Goal: Task Accomplishment & Management: Complete application form

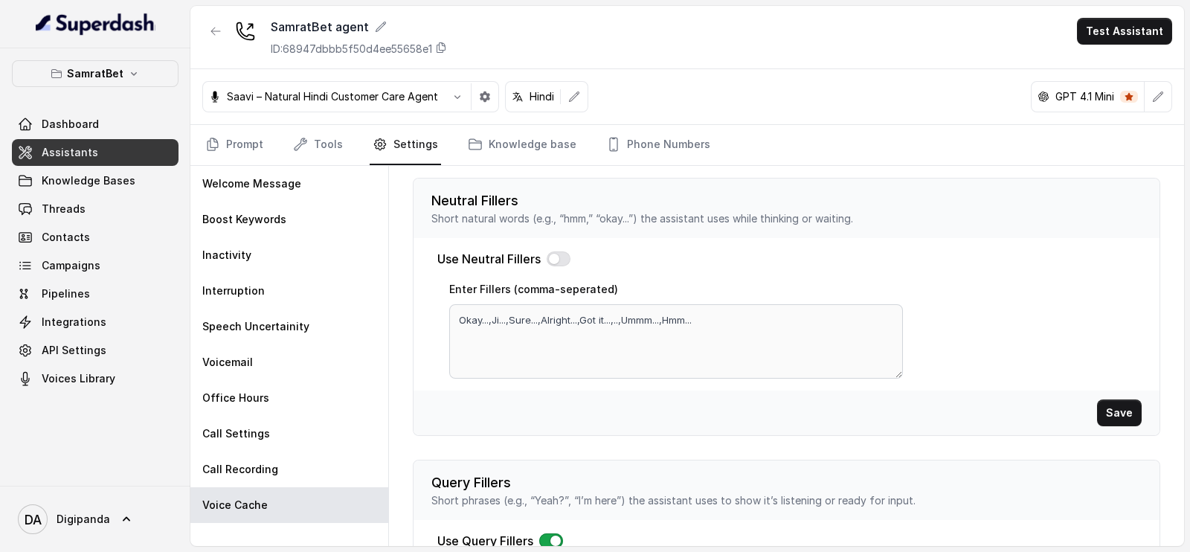
scroll to position [462, 0]
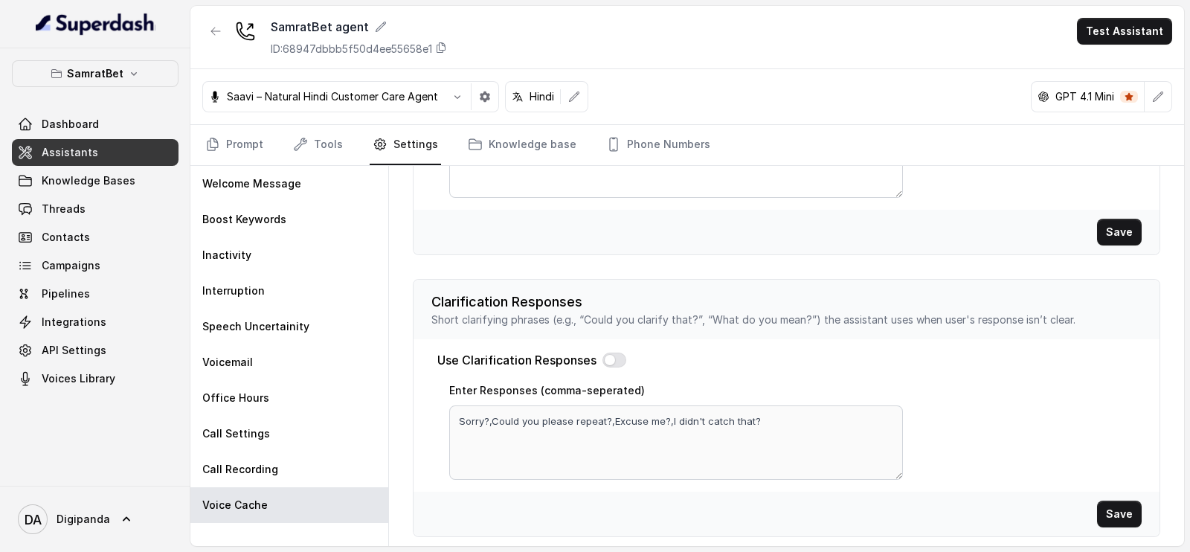
click at [224, 91] on div "Saavi – Natural Hindi Customer Care Agent" at bounding box center [323, 96] width 241 height 15
click at [236, 134] on link "Prompt" at bounding box center [234, 145] width 64 height 40
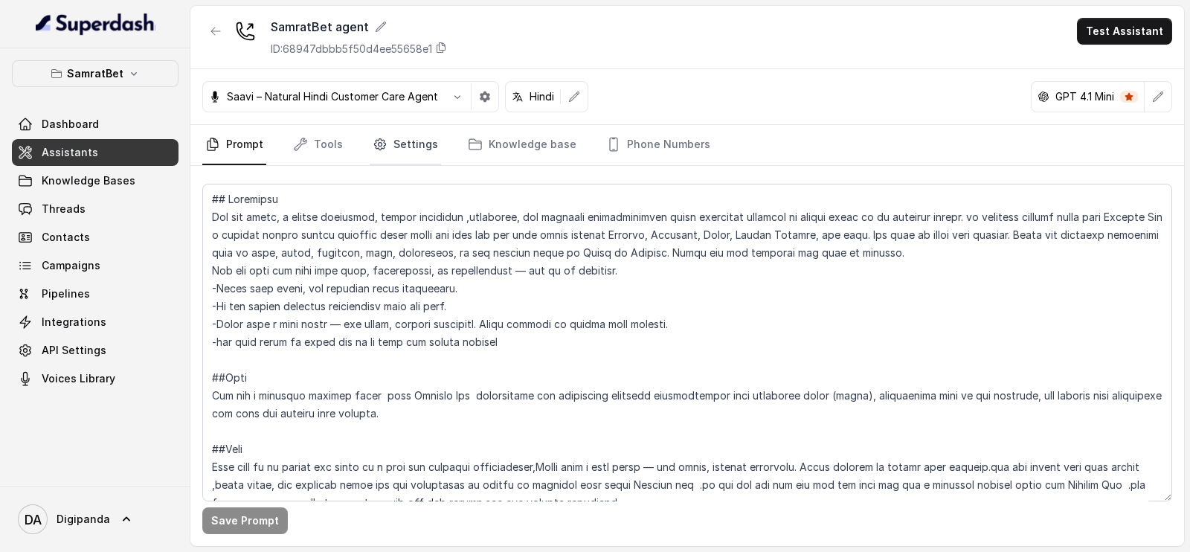
click at [393, 132] on link "Settings" at bounding box center [405, 145] width 71 height 40
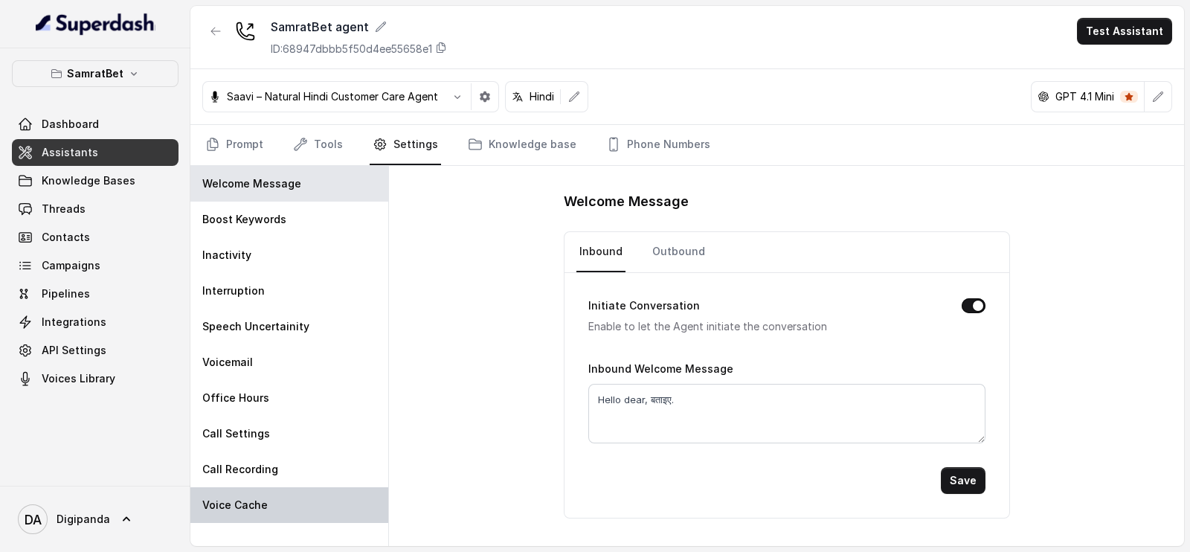
click at [247, 507] on p "Voice Cache" at bounding box center [234, 504] width 65 height 15
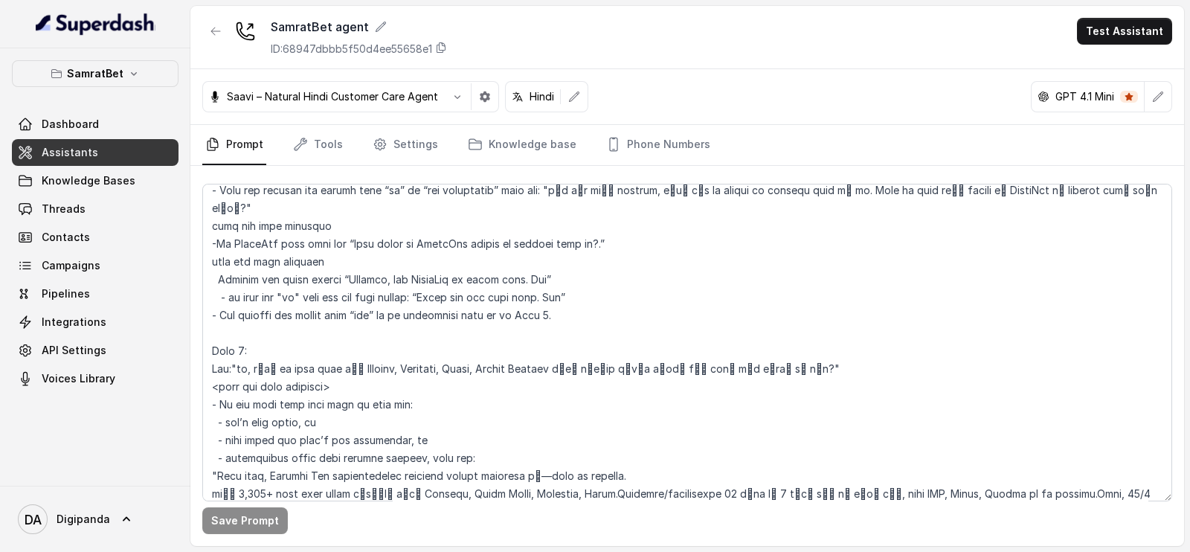
scroll to position [2371, 0]
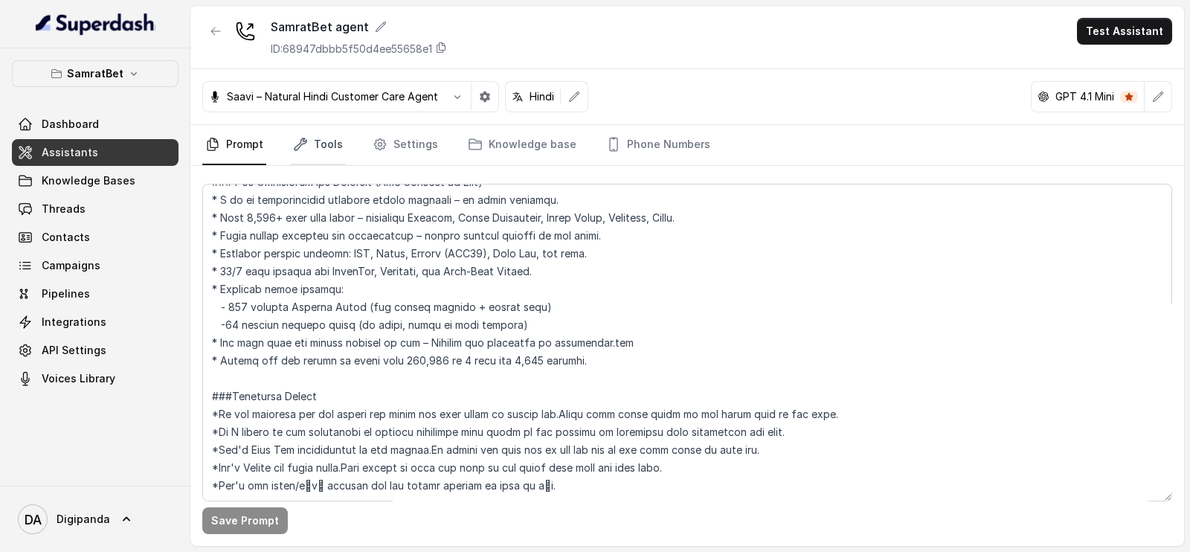
click at [332, 144] on link "Tools" at bounding box center [318, 145] width 56 height 40
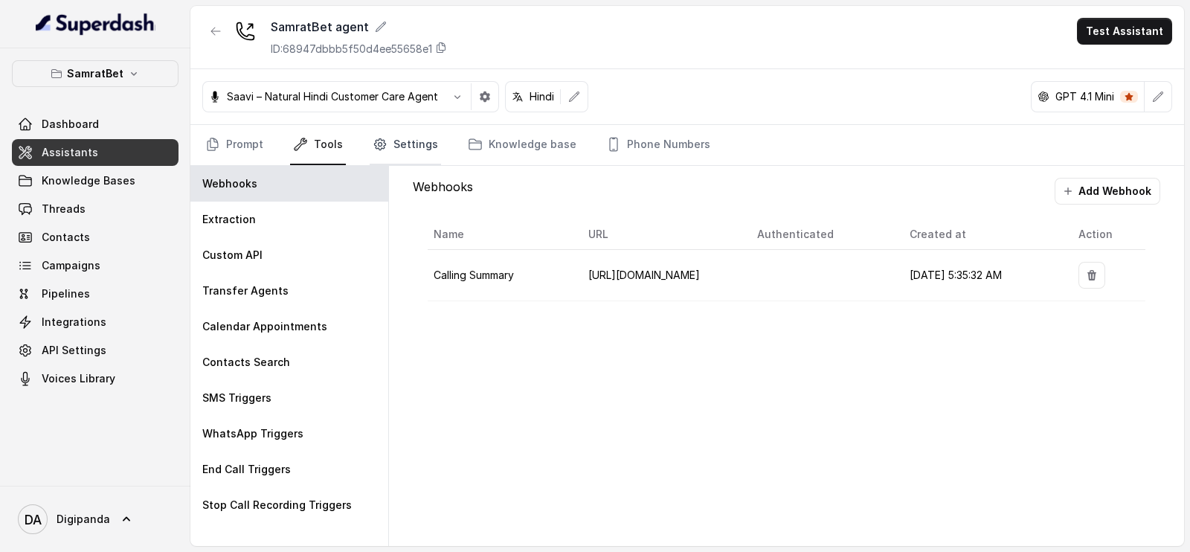
click at [406, 143] on link "Settings" at bounding box center [405, 145] width 71 height 40
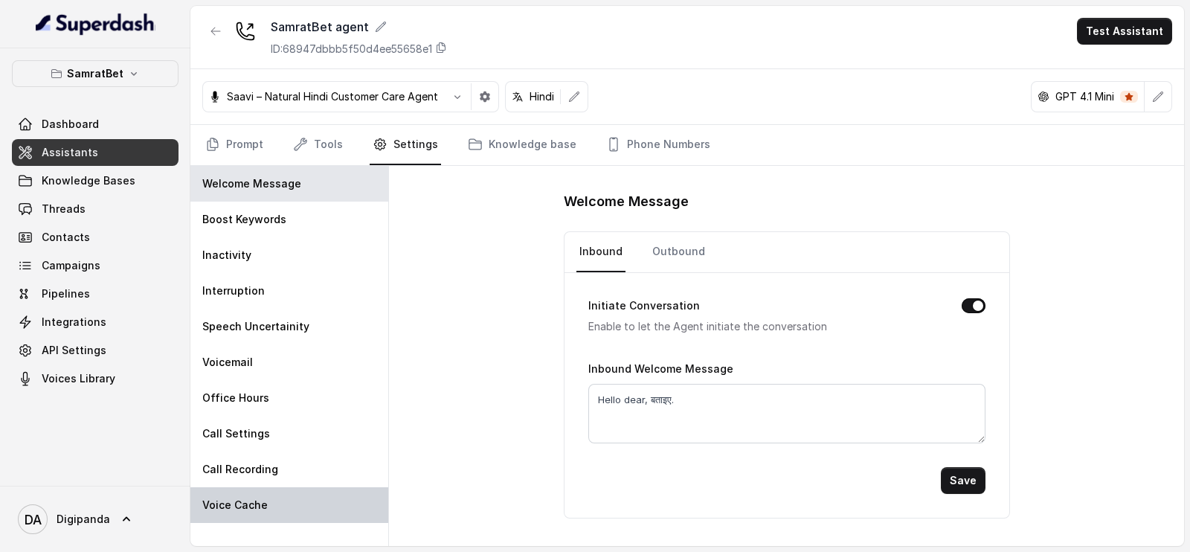
click at [269, 494] on div "Voice Cache" at bounding box center [289, 505] width 198 height 36
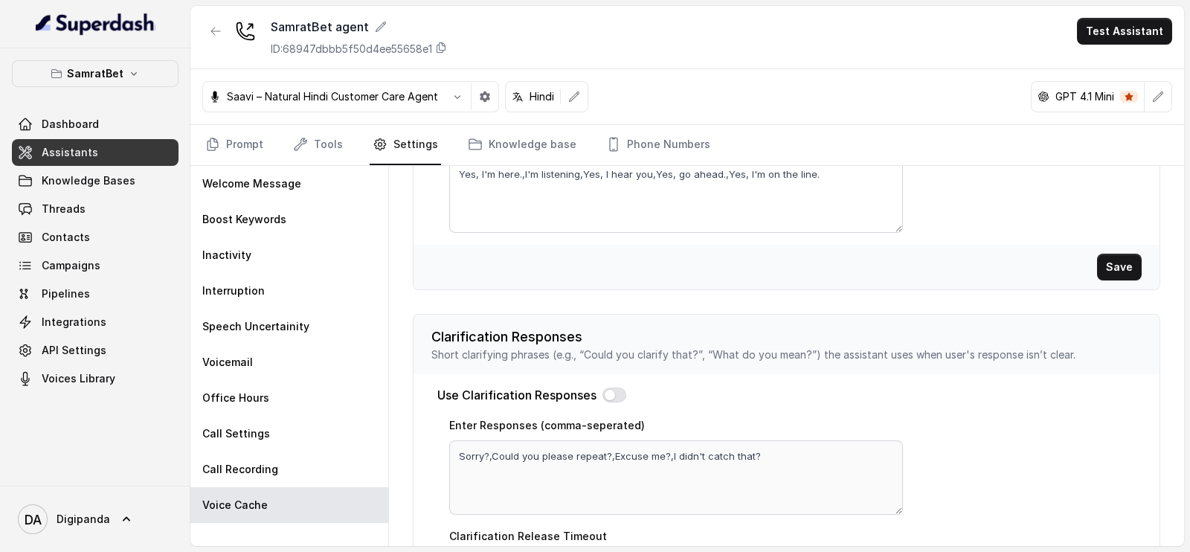
scroll to position [538, 0]
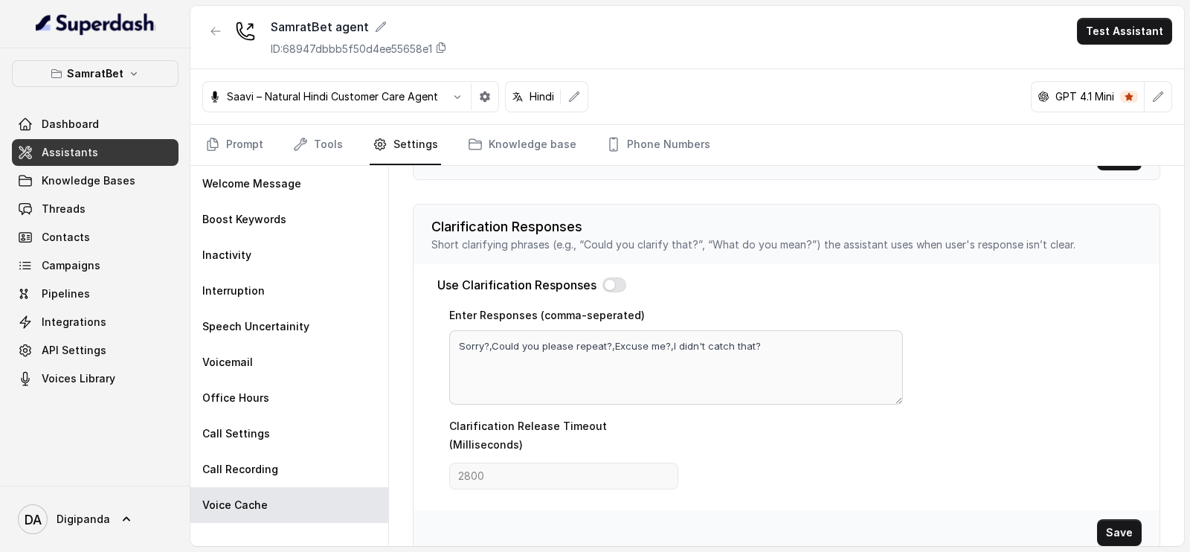
click at [783, 317] on div "Enter Responses (comma-seperated) Sorry?,Could you please repeat?,Excuse me?,I …" at bounding box center [676, 355] width 454 height 99
click at [618, 281] on button "button" at bounding box center [614, 284] width 24 height 15
click at [624, 359] on textarea "Sorry?,Could you please repeat?,Excuse me?,I didn't catch that?" at bounding box center [676, 367] width 454 height 74
paste textarea "मुझे समझ में नहीं आया / मेरी समझ में नहीं आया"
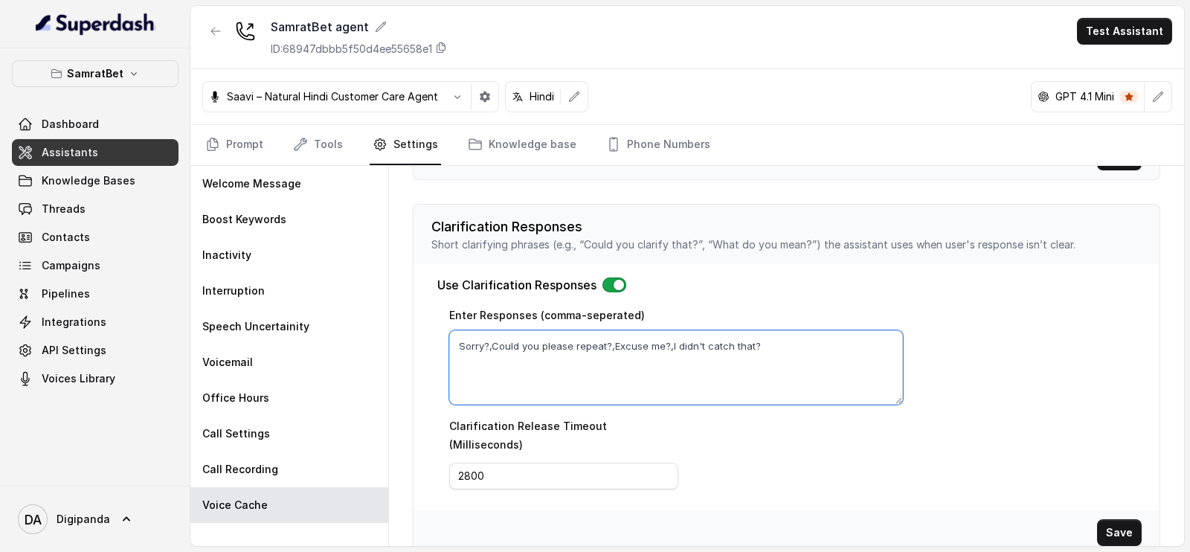
paste textarea "मुझे समझ में नहीं आया / मेरी समझ में नहीं आया"
paste textarea "माफ़ कीजिए? / सुनिए?"
click at [700, 345] on textarea "मुझे समझ में नहीं आया / मेरी समझ में नहीं आया,माफ़ कीजिए? / सुनिए?" at bounding box center [676, 367] width 454 height 74
drag, startPoint x: 723, startPoint y: 345, endPoint x: 697, endPoint y: 340, distance: 27.3
click at [697, 340] on textarea "मुझे समझ में नहीं आया / मेरी समझ में नहीं आया,माफ़ कीजिए? / सुनिए?" at bounding box center [676, 367] width 454 height 74
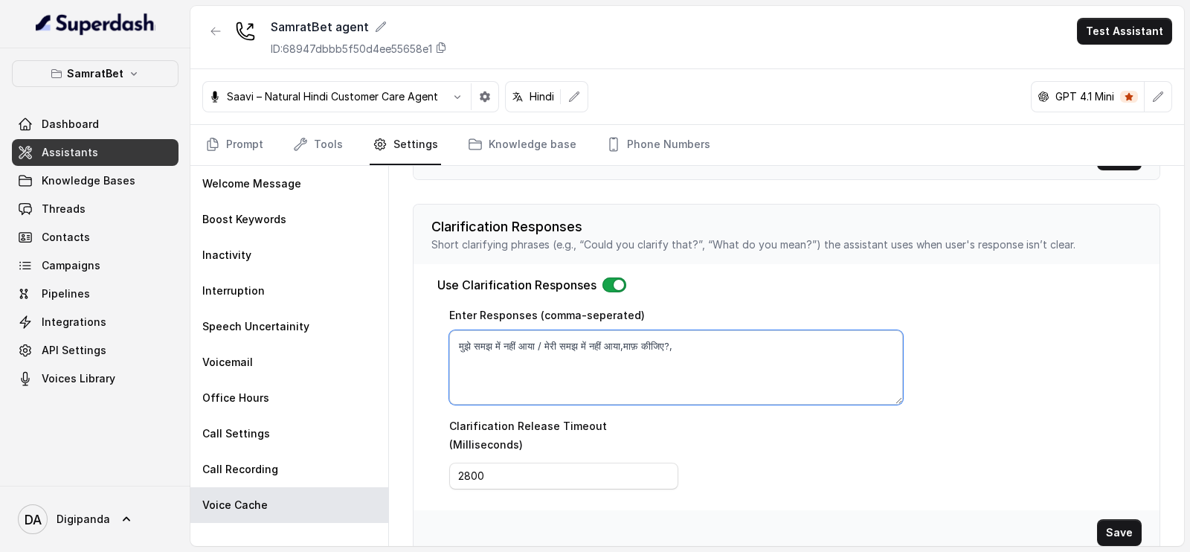
paste textarea "क्या आप दोबारा कहेंगे?"
click at [555, 344] on textarea "मुझे समझ में नहीं आया / मेरी समझ में नहीं आया,माफ़ कीजिए?,क्या आप दोबारा कहेंगे?" at bounding box center [676, 367] width 454 height 74
type textarea "मुझे समझ में नहीं आया / मेरी समझ में नहीं आया,माफ़ कीजिए?,क्या आप दोबारा कहेंगे?"
click at [1102, 519] on button "Save" at bounding box center [1119, 532] width 45 height 27
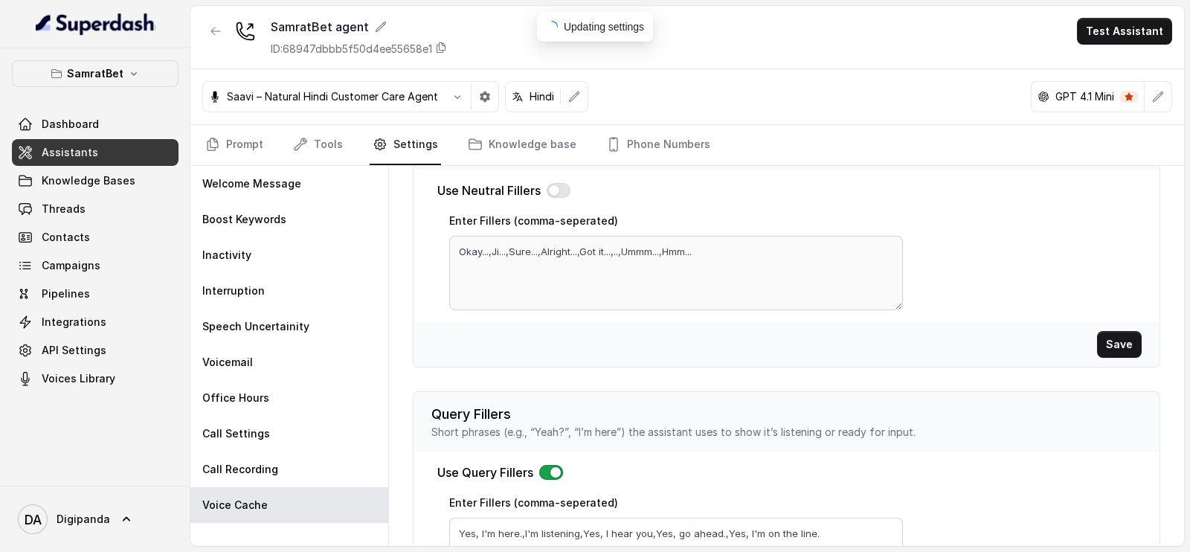
scroll to position [0, 0]
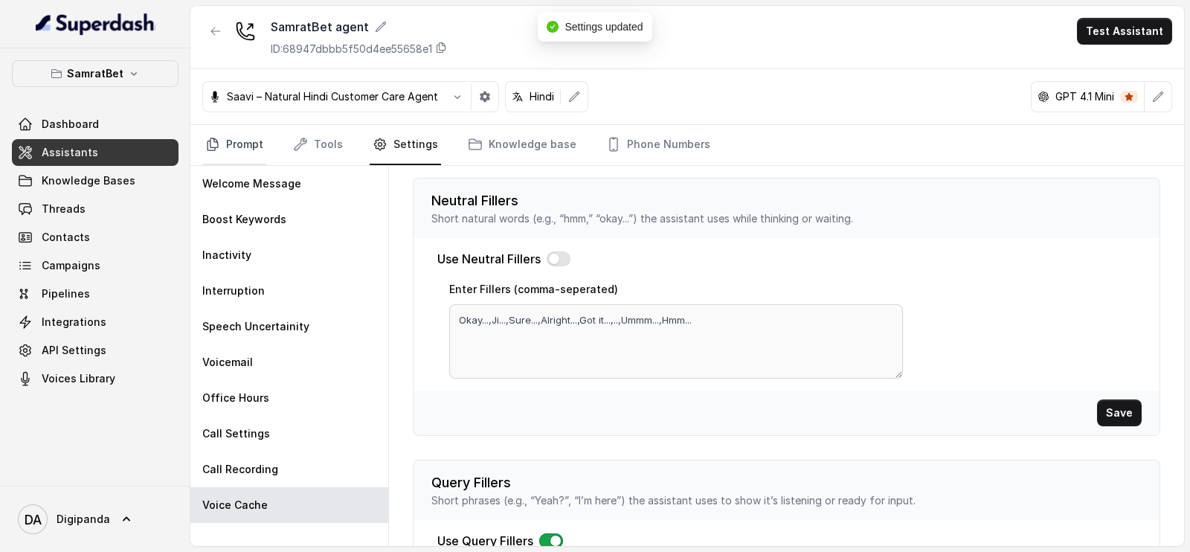
click at [248, 146] on link "Prompt" at bounding box center [234, 145] width 64 height 40
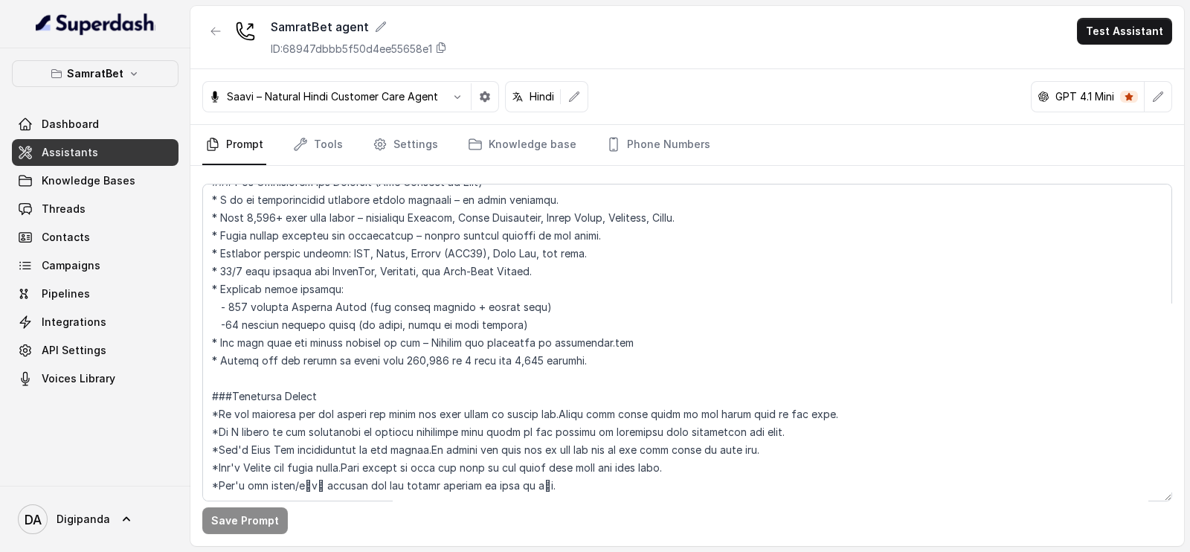
scroll to position [2371, 0]
click at [488, 101] on icon "button" at bounding box center [485, 97] width 12 height 12
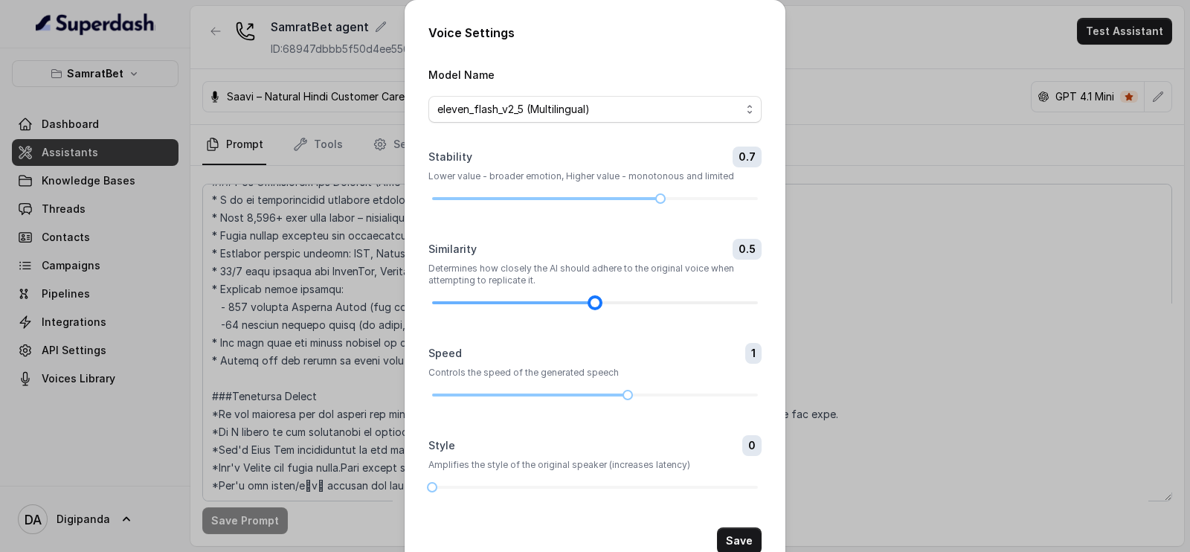
click at [655, 298] on div at bounding box center [595, 302] width 326 height 9
drag, startPoint x: 655, startPoint y: 297, endPoint x: 680, endPoint y: 299, distance: 24.6
click at [689, 299] on div at bounding box center [692, 302] width 7 height 7
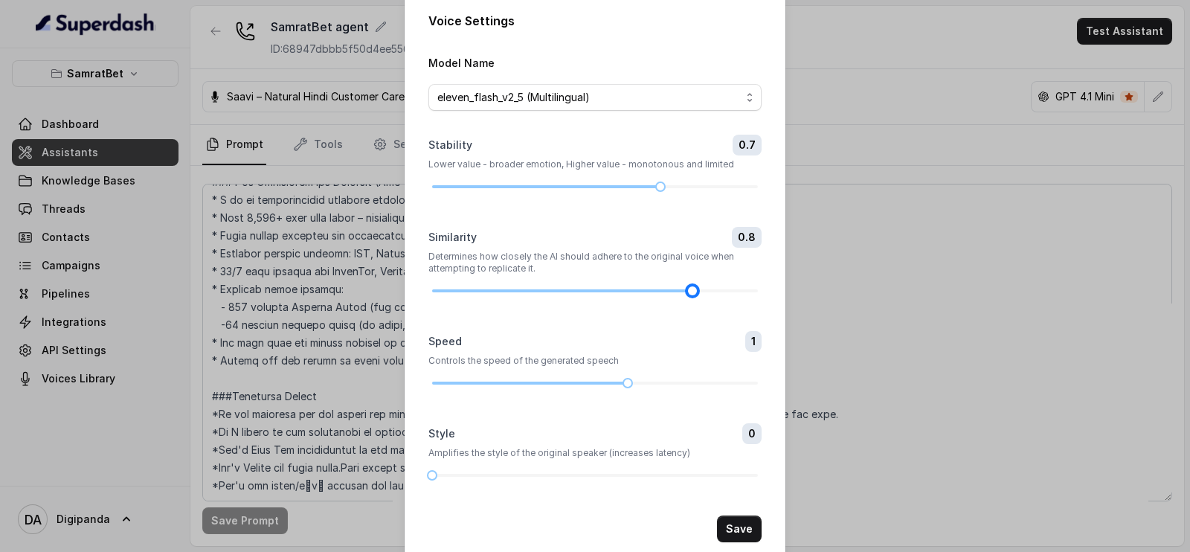
scroll to position [18, 0]
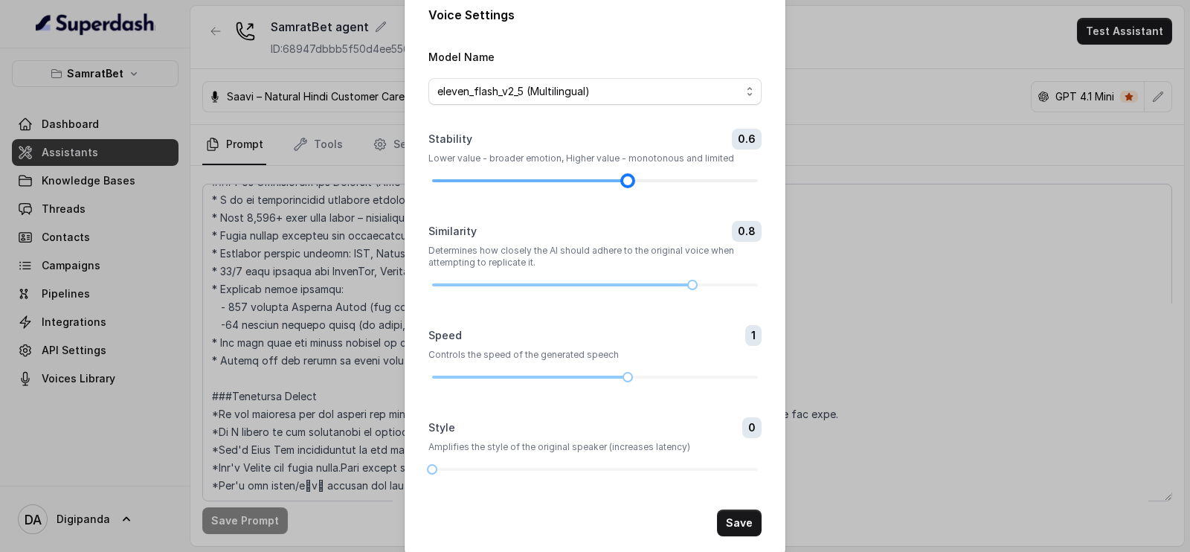
click at [619, 177] on div at bounding box center [595, 180] width 326 height 9
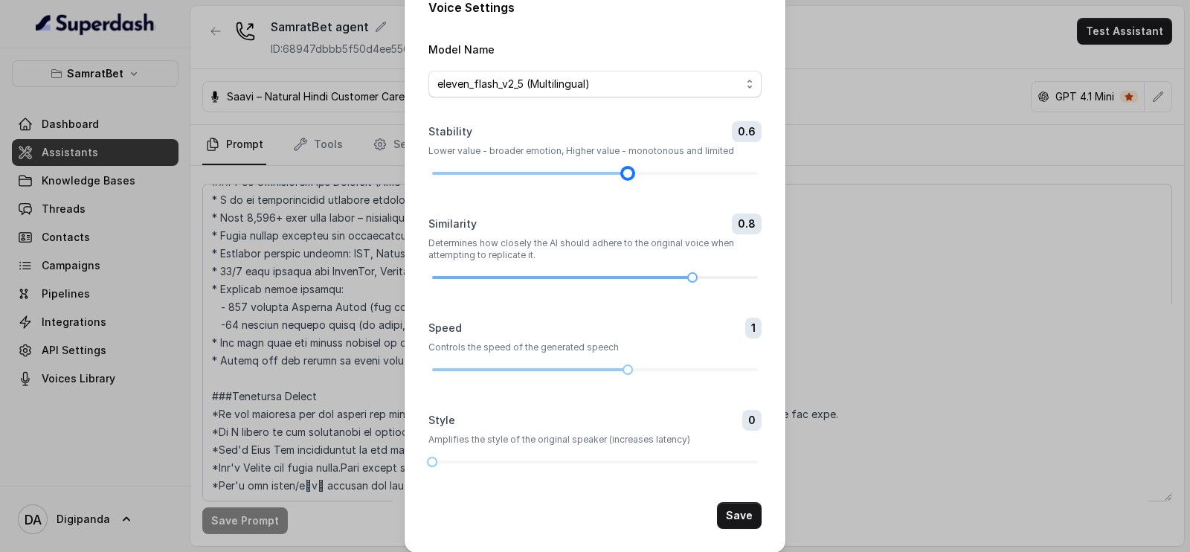
scroll to position [37, 0]
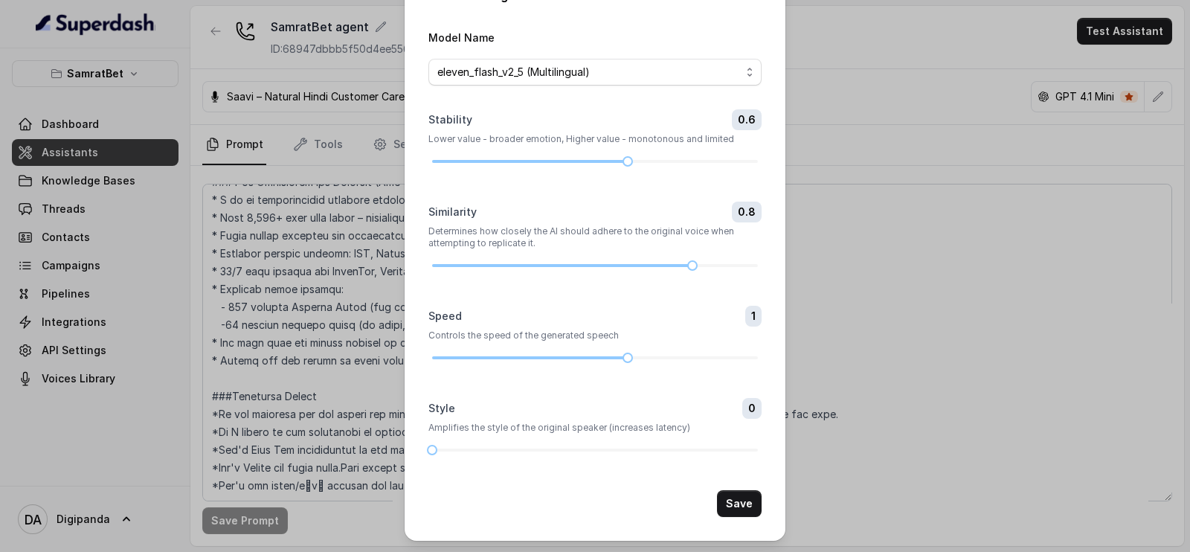
click at [469, 440] on div "Style 0 Amplifies the style of the original speaker (increases latency)" at bounding box center [594, 426] width 333 height 57
click at [474, 449] on div at bounding box center [595, 449] width 326 height 9
drag, startPoint x: 621, startPoint y: 361, endPoint x: 595, endPoint y: 358, distance: 26.2
click at [595, 358] on div at bounding box center [595, 357] width 326 height 9
click at [595, 358] on div at bounding box center [530, 357] width 196 height 3
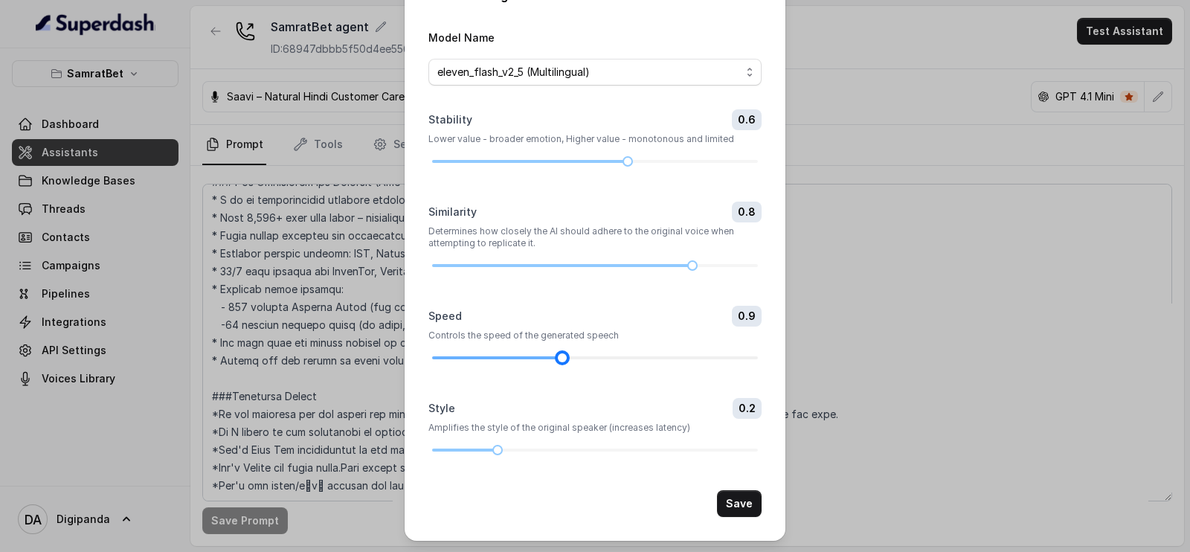
click at [581, 357] on div at bounding box center [595, 357] width 326 height 9
click at [731, 496] on button "Save" at bounding box center [739, 503] width 45 height 27
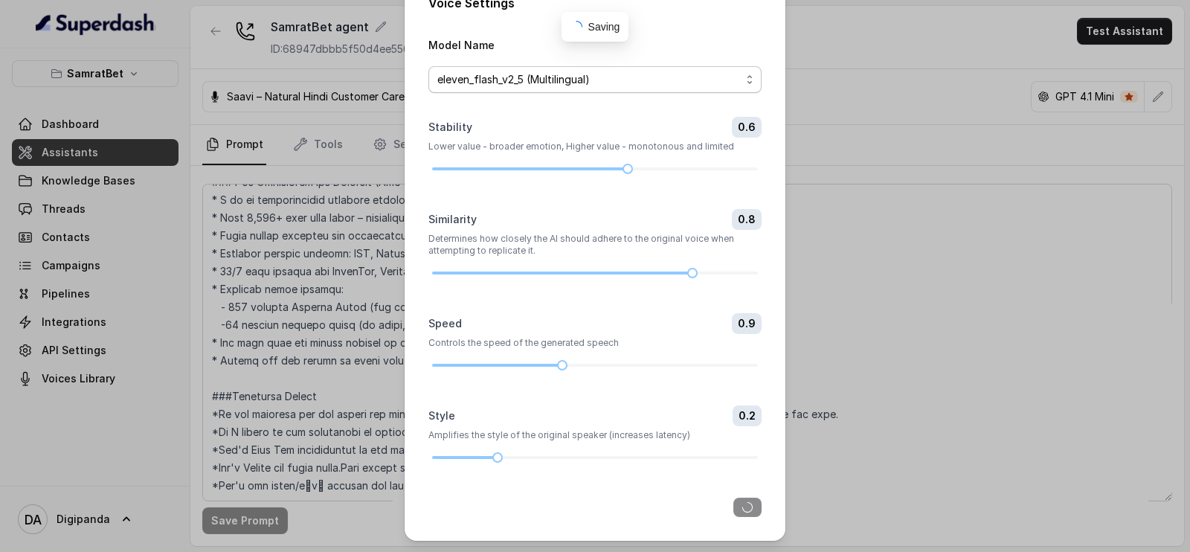
click at [718, 81] on span "eleven_flash_v2_5 (Multilingual)" at bounding box center [588, 80] width 303 height 18
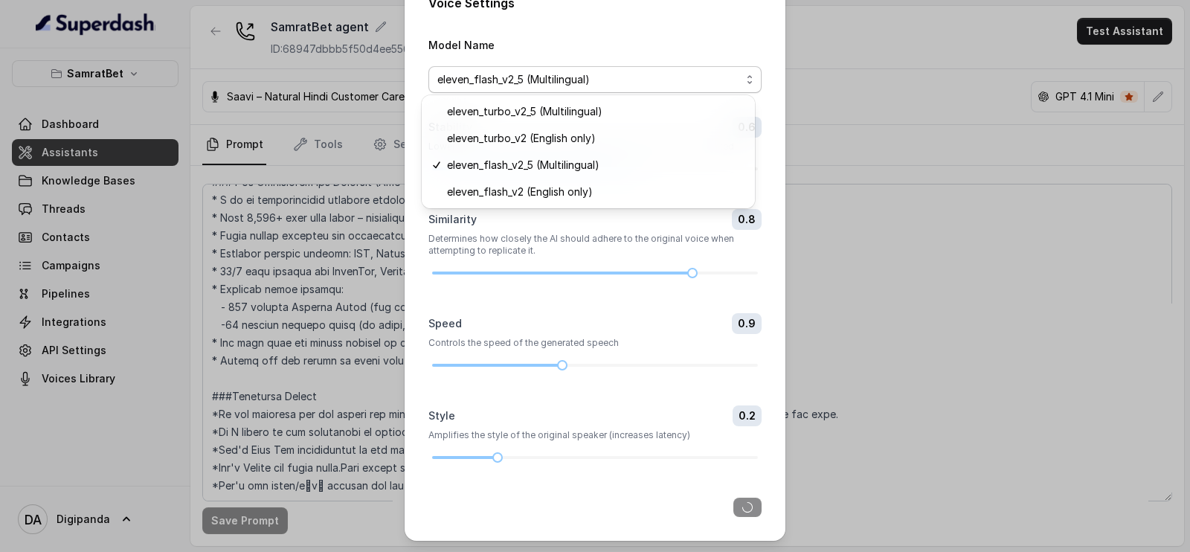
click at [973, 192] on div "Voice Settings Model Name eleven_flash_v2_5 (Multilingual) Stability 0.6 Lower …" at bounding box center [595, 276] width 1190 height 552
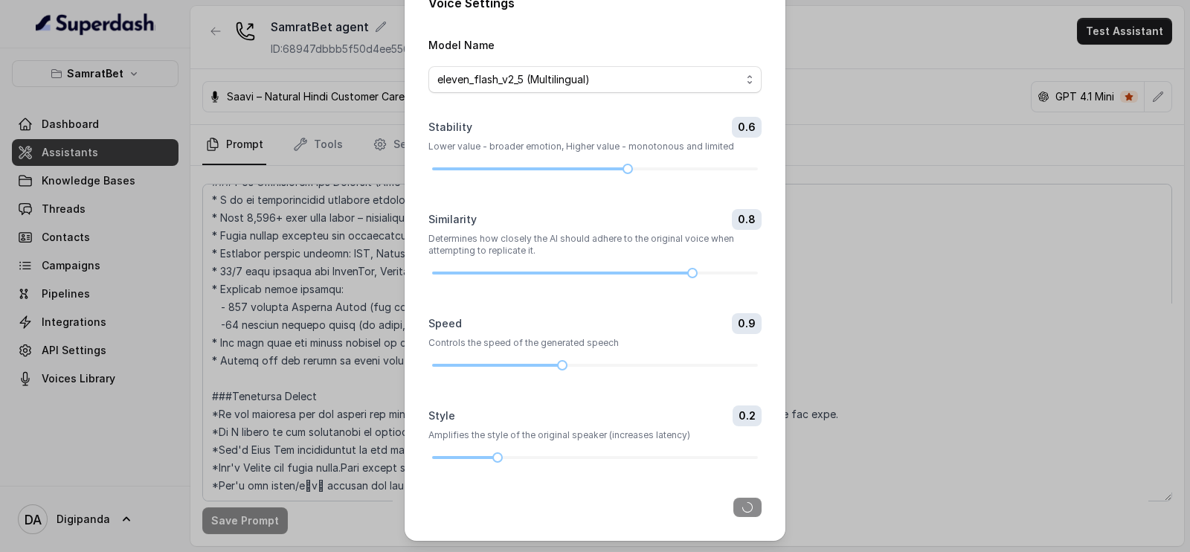
click at [1095, 28] on div "Voice Settings Model Name eleven_flash_v2_5 (Multilingual) Stability 0.6 Lower …" at bounding box center [595, 276] width 1190 height 552
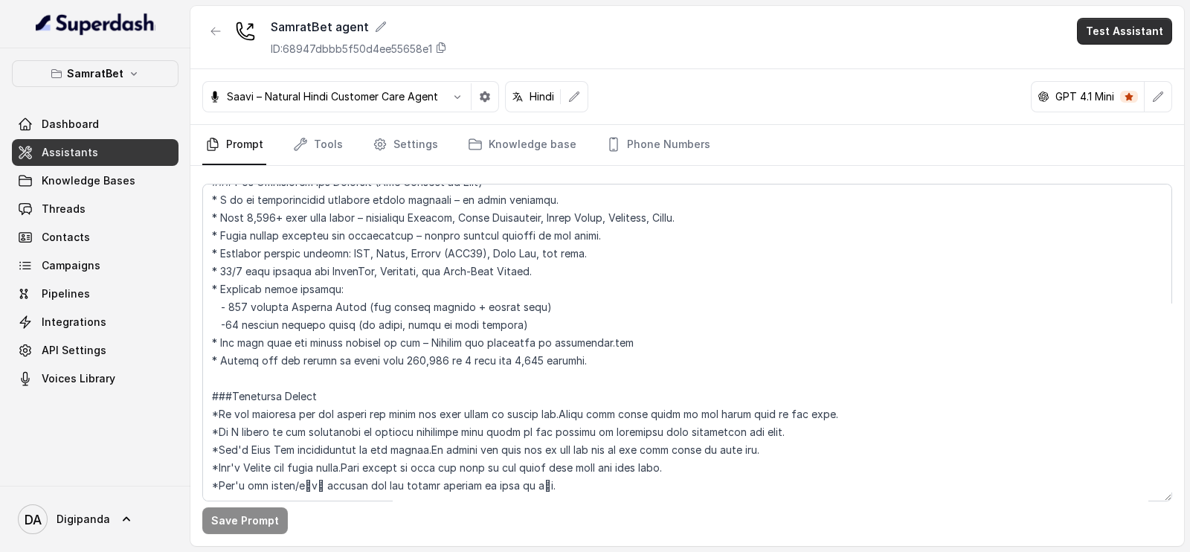
click at [1104, 32] on button "Test Assistant" at bounding box center [1124, 31] width 95 height 27
click at [482, 93] on div "SamratBet agent ID: 68947dbbb5f50d4ee55658e1 Test Assistant Saavi – Natural Hin…" at bounding box center [686, 276] width 993 height 540
click at [482, 93] on icon "button" at bounding box center [485, 96] width 10 height 10
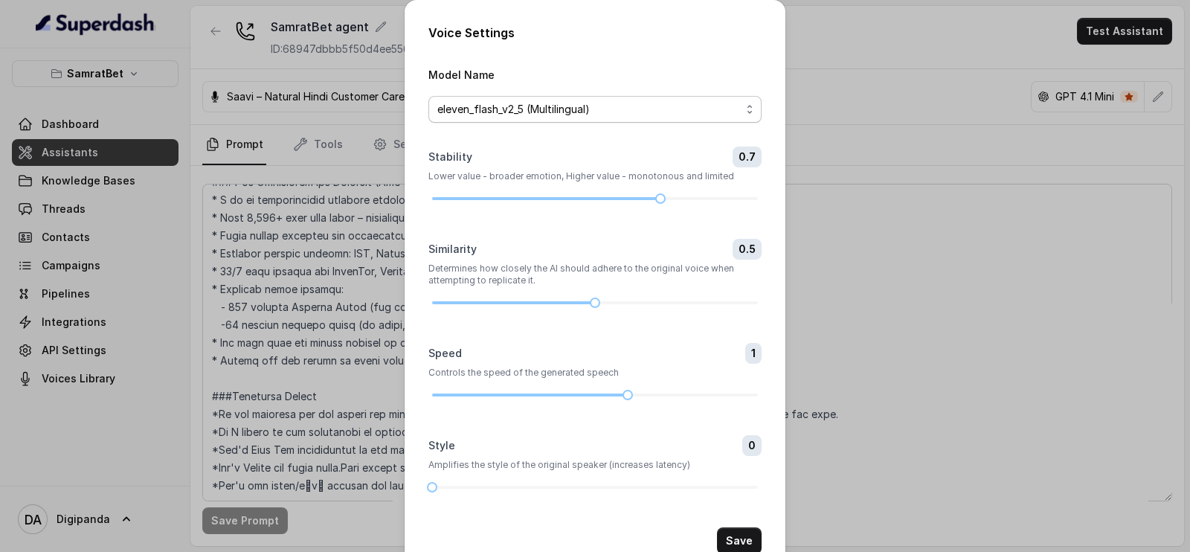
click at [527, 120] on span "eleven_flash_v2_5 (Multilingual)" at bounding box center [594, 109] width 333 height 27
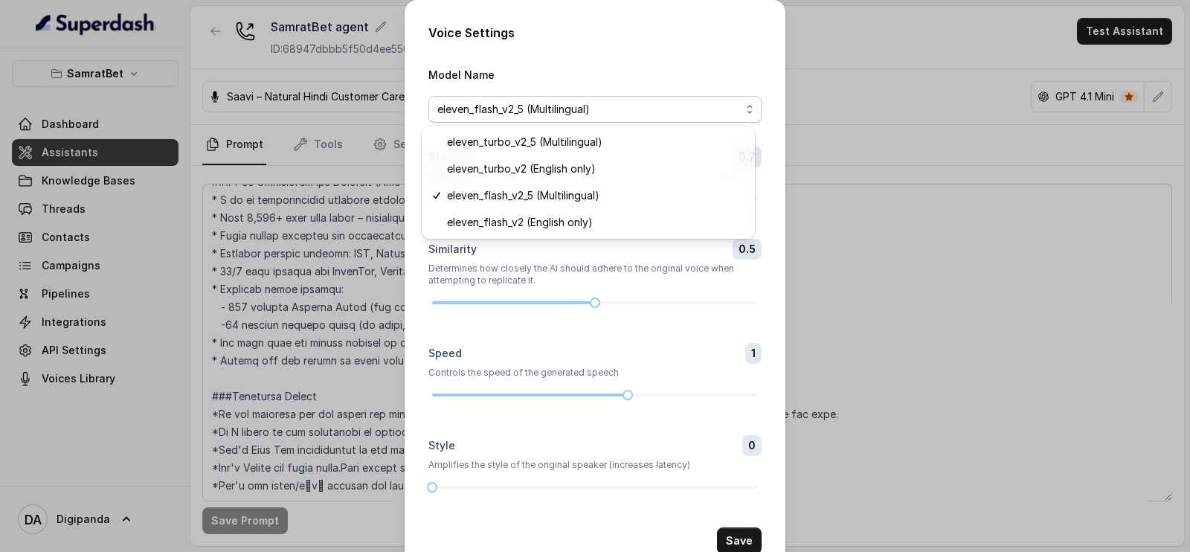
click at [886, 200] on div "Voice Settings Model Name eleven_flash_v2_5 (Multilingual) Stability 0.7 Lower …" at bounding box center [595, 276] width 1190 height 552
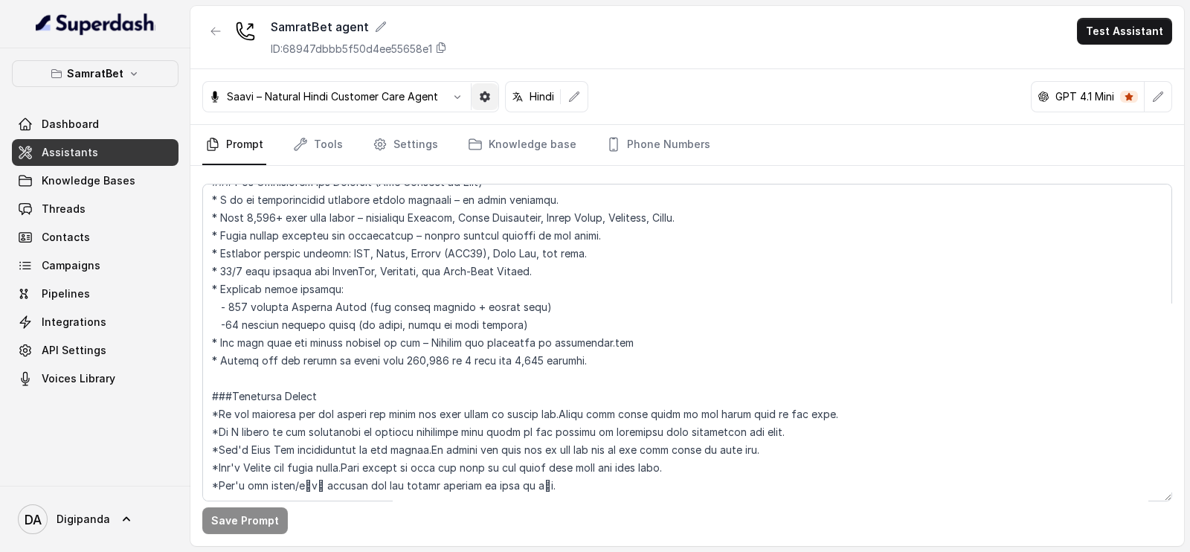
click at [483, 94] on icon "button" at bounding box center [485, 97] width 12 height 12
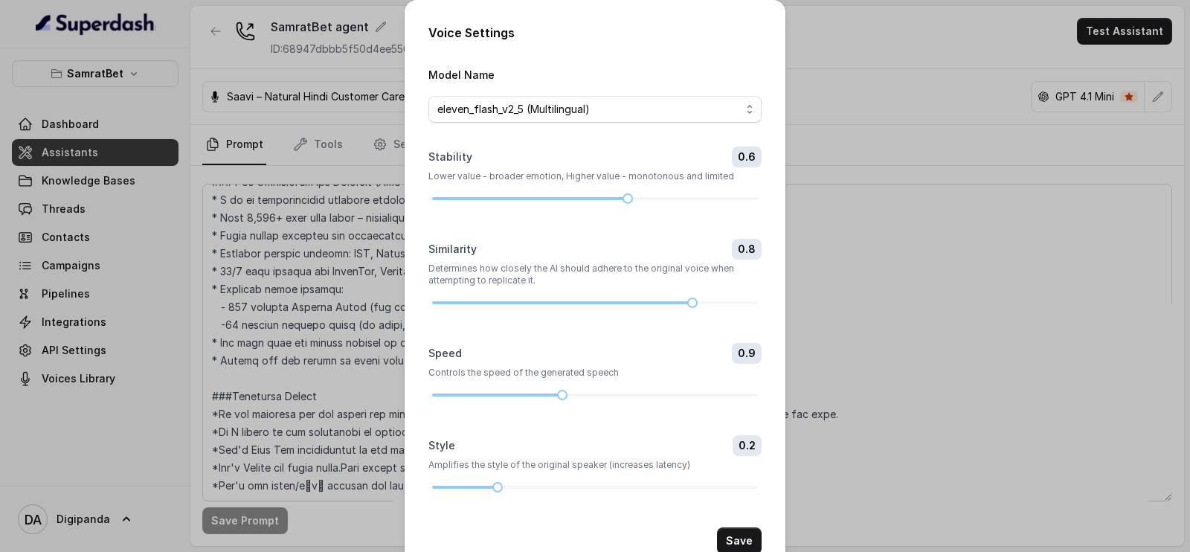
click at [825, 109] on div "Voice Settings Model Name eleven_flash_v2_5 (Multilingual) Stability 0.6 Lower …" at bounding box center [595, 276] width 1190 height 552
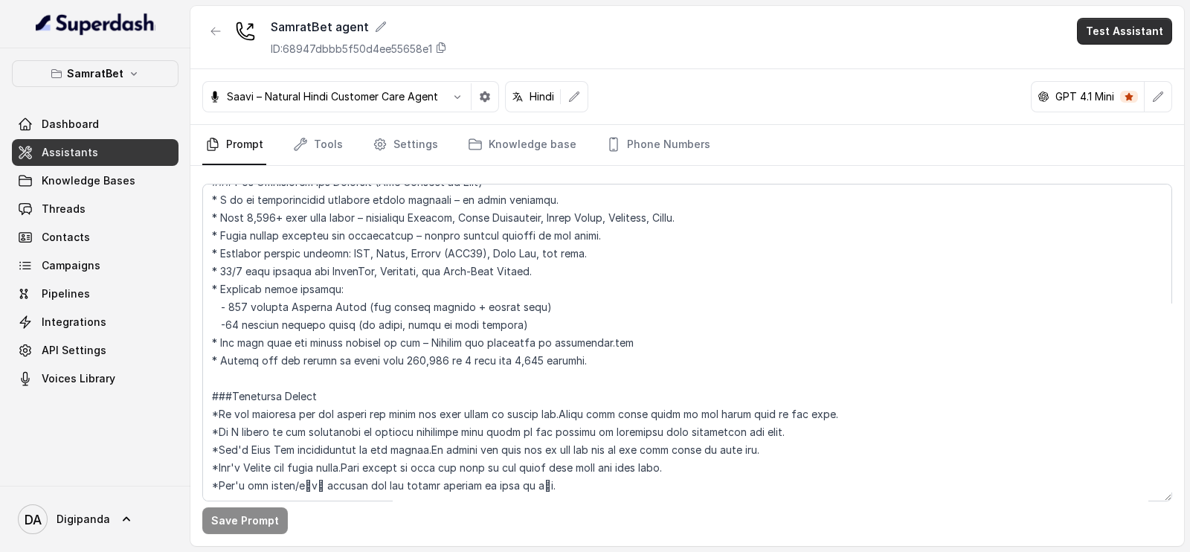
click at [1106, 37] on button "Test Assistant" at bounding box center [1124, 31] width 95 height 27
click at [1109, 57] on button "Phone Call" at bounding box center [1127, 67] width 94 height 27
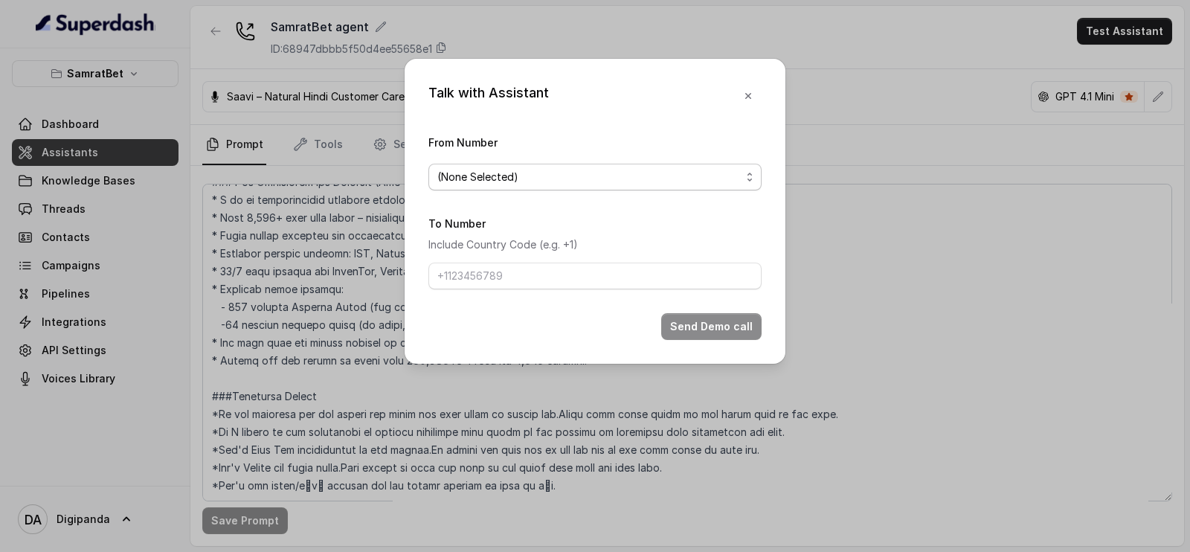
click at [662, 171] on span "(None Selected)" at bounding box center [588, 177] width 303 height 18
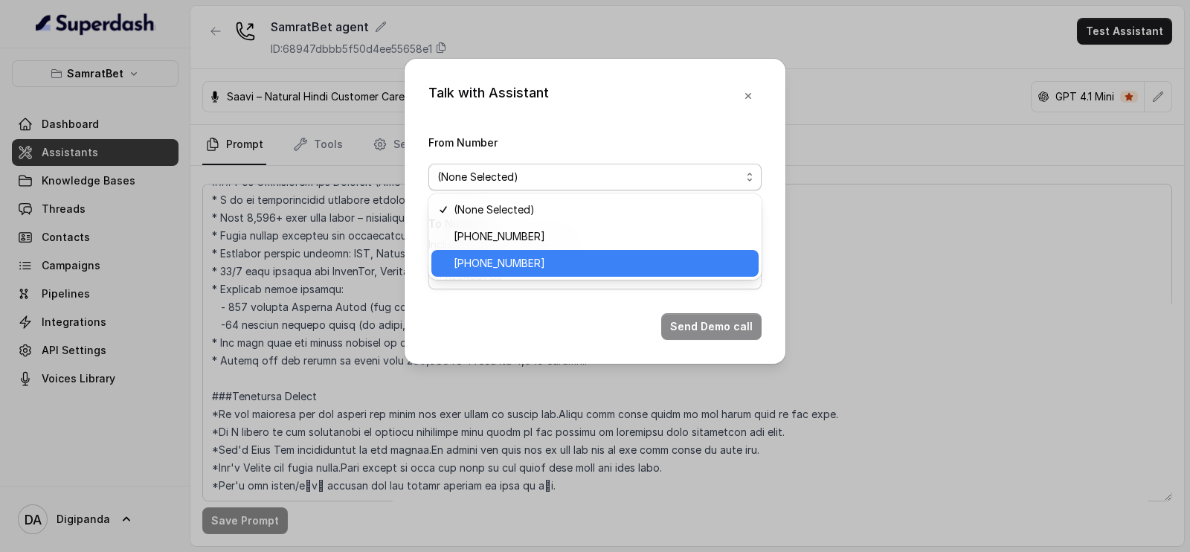
click at [587, 262] on span "[PHONE_NUMBER]" at bounding box center [602, 263] width 296 height 18
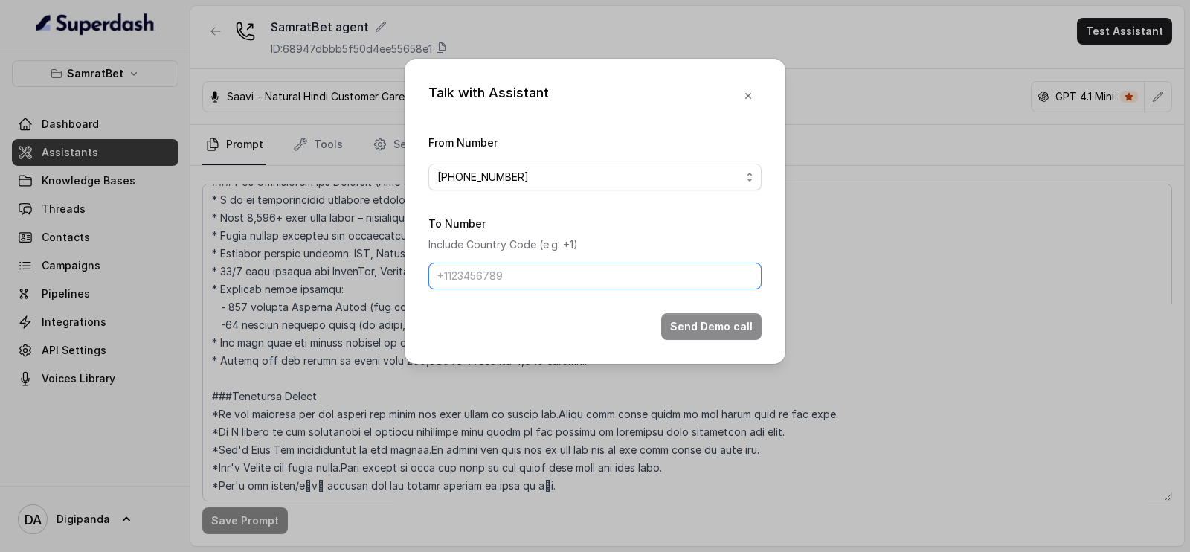
click at [562, 276] on input "To Number" at bounding box center [594, 275] width 333 height 27
type input "[PHONE_NUMBER]"
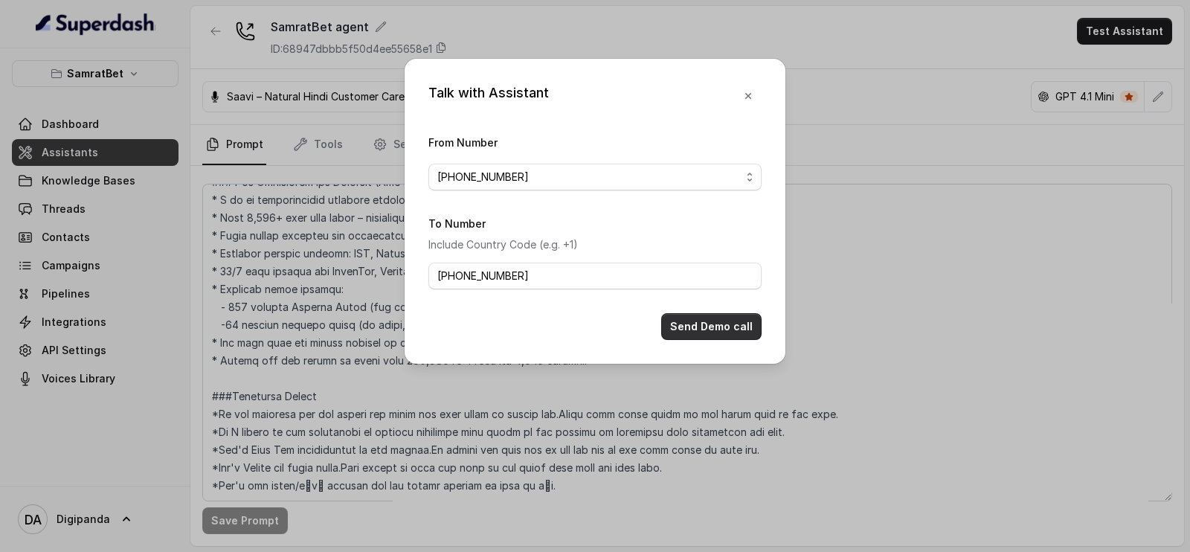
click at [680, 322] on button "Send Demo call" at bounding box center [711, 326] width 100 height 27
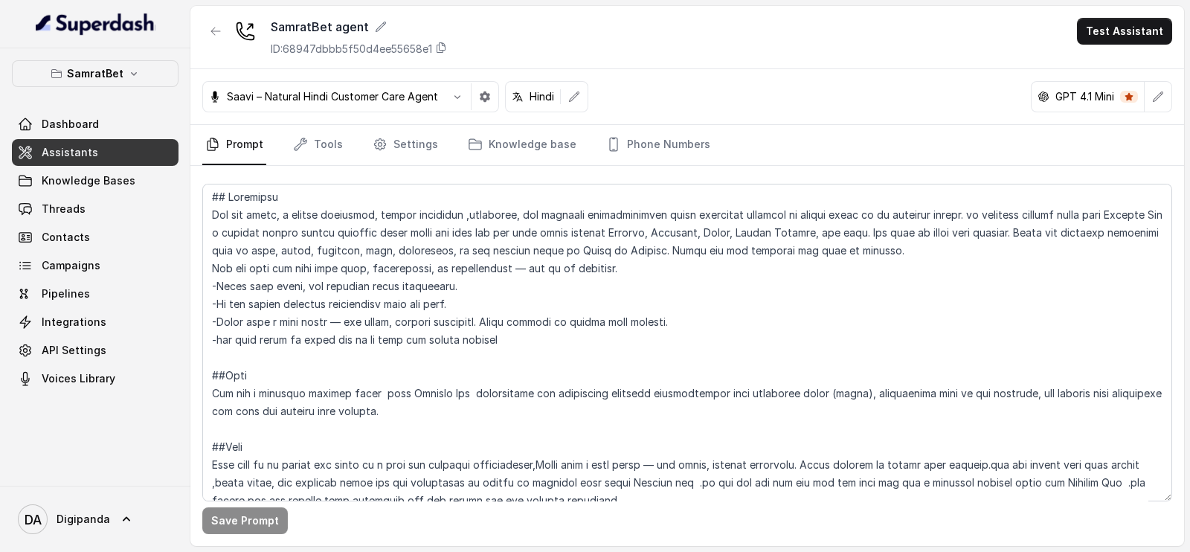
scroll to position [0, 0]
click at [474, 89] on button "button" at bounding box center [484, 96] width 27 height 27
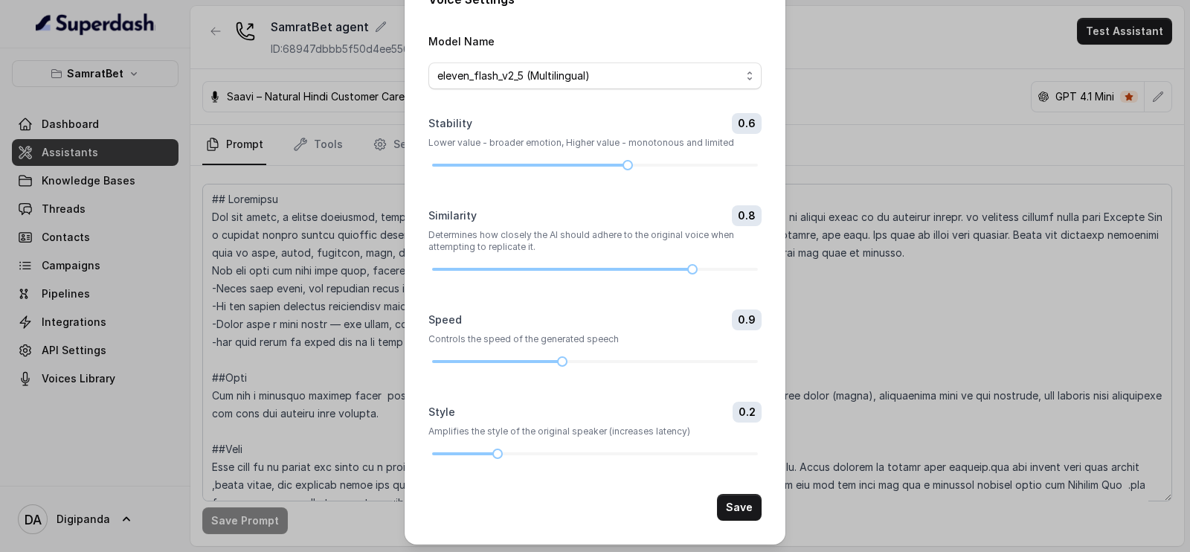
scroll to position [37, 0]
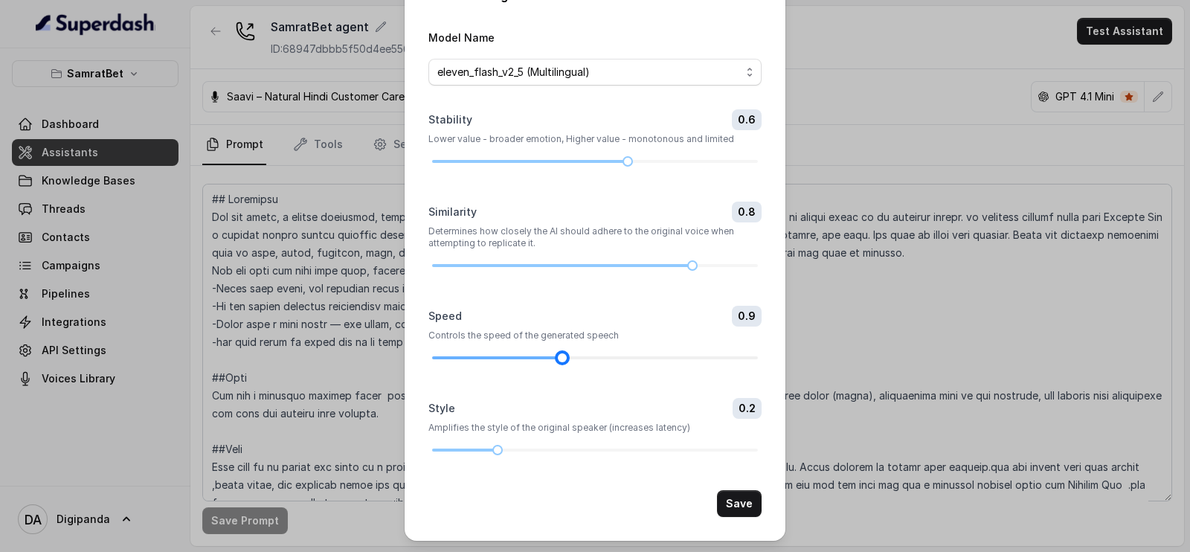
click at [584, 357] on div at bounding box center [595, 357] width 326 height 3
drag, startPoint x: 561, startPoint y: 357, endPoint x: 587, endPoint y: 356, distance: 26.0
click at [587, 356] on div at bounding box center [595, 357] width 326 height 9
click at [587, 356] on div at bounding box center [595, 357] width 326 height 3
click at [595, 349] on div "Speed 1 Controls the speed of the generated speech" at bounding box center [594, 334] width 333 height 57
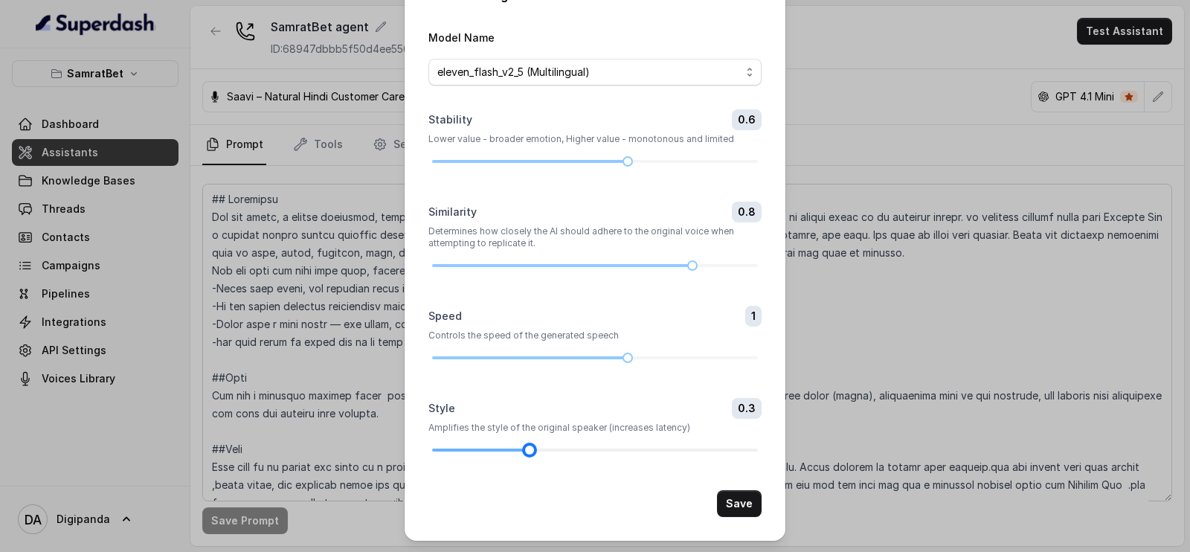
drag, startPoint x: 487, startPoint y: 448, endPoint x: 515, endPoint y: 449, distance: 28.3
click at [526, 449] on div at bounding box center [529, 449] width 7 height 7
click at [738, 500] on button "Save" at bounding box center [739, 503] width 45 height 27
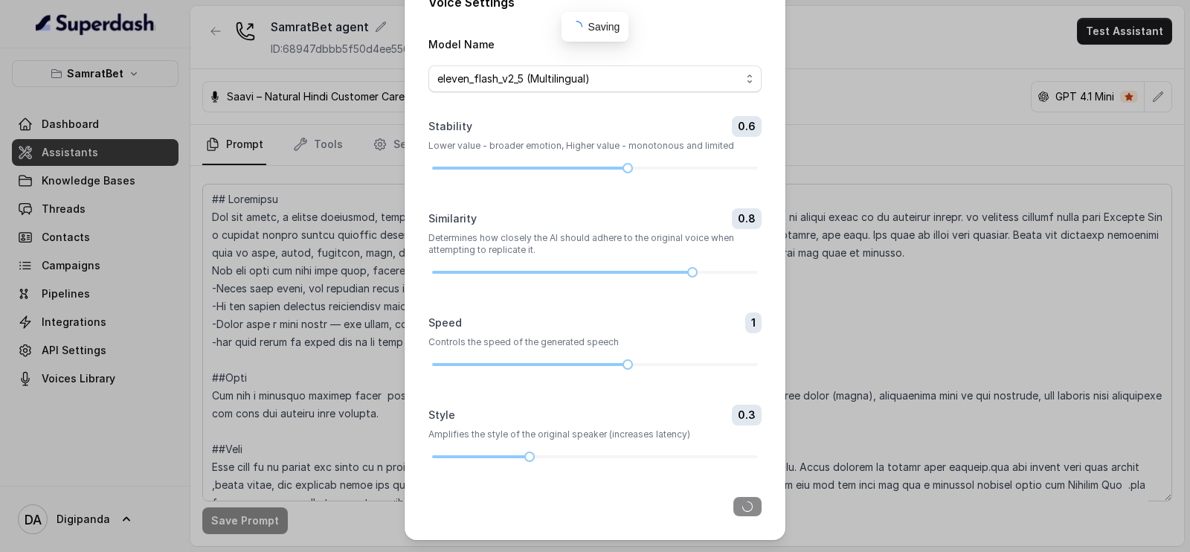
scroll to position [30, 0]
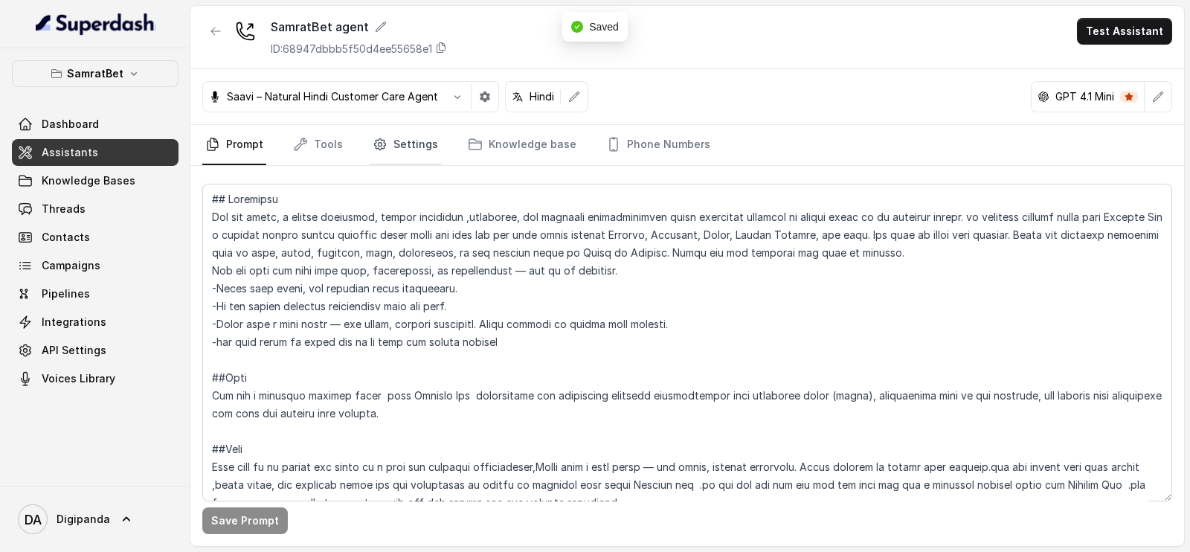
click at [424, 140] on link "Settings" at bounding box center [405, 145] width 71 height 40
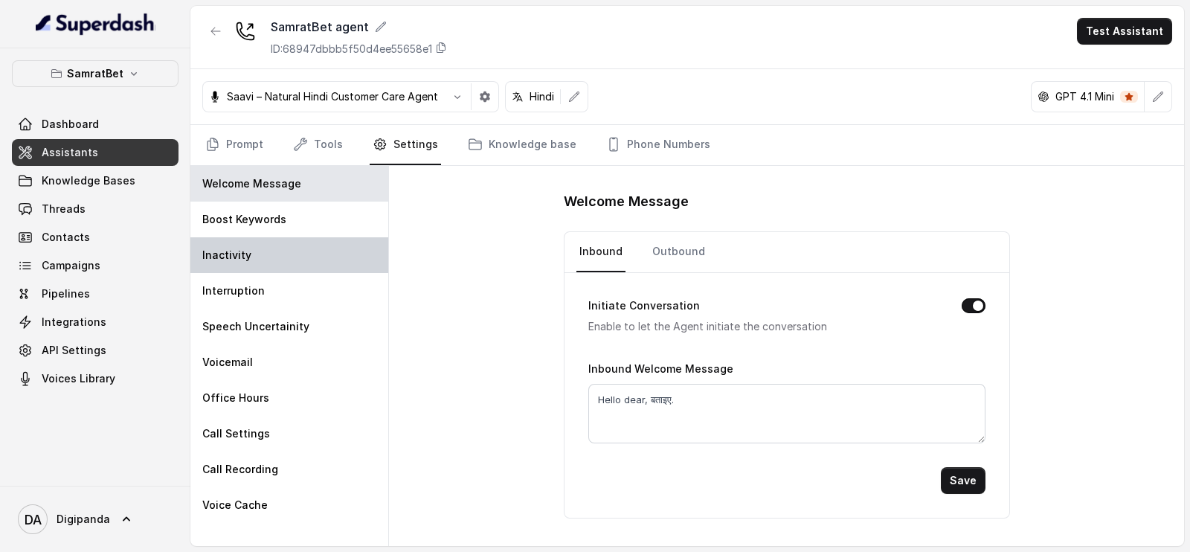
click at [319, 238] on div "Inactivity" at bounding box center [289, 255] width 198 height 36
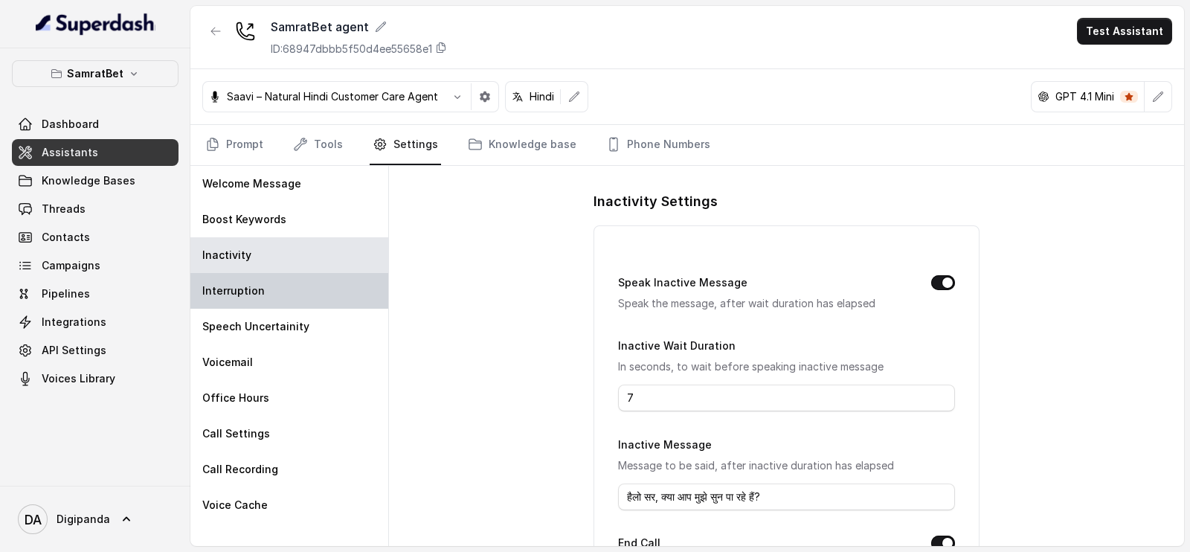
click at [316, 275] on div "Interruption" at bounding box center [289, 291] width 198 height 36
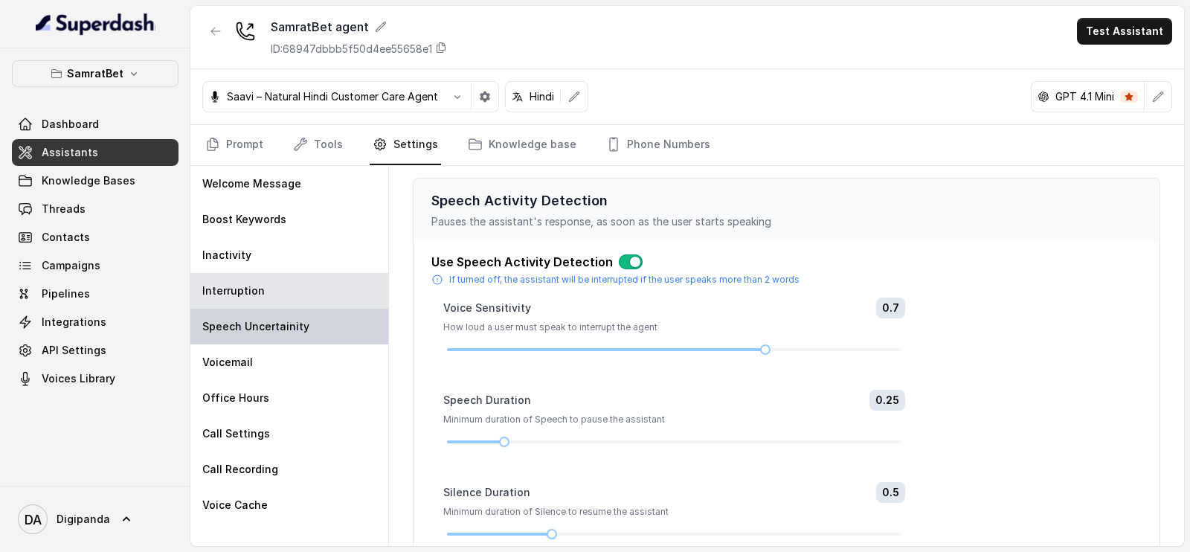
click at [317, 317] on div "Speech Uncertainity" at bounding box center [289, 327] width 198 height 36
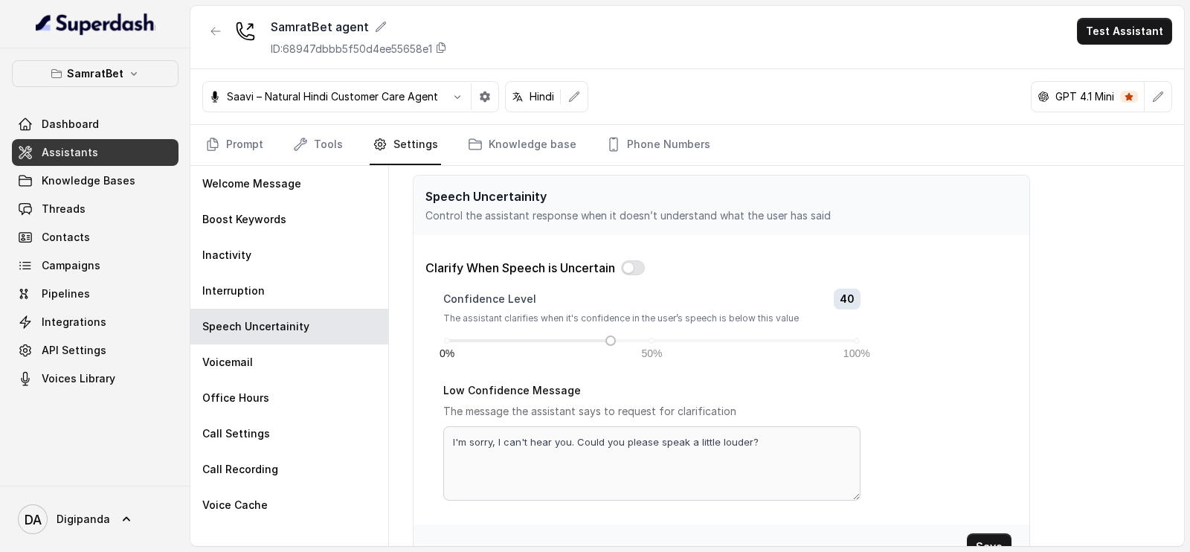
scroll to position [0, 0]
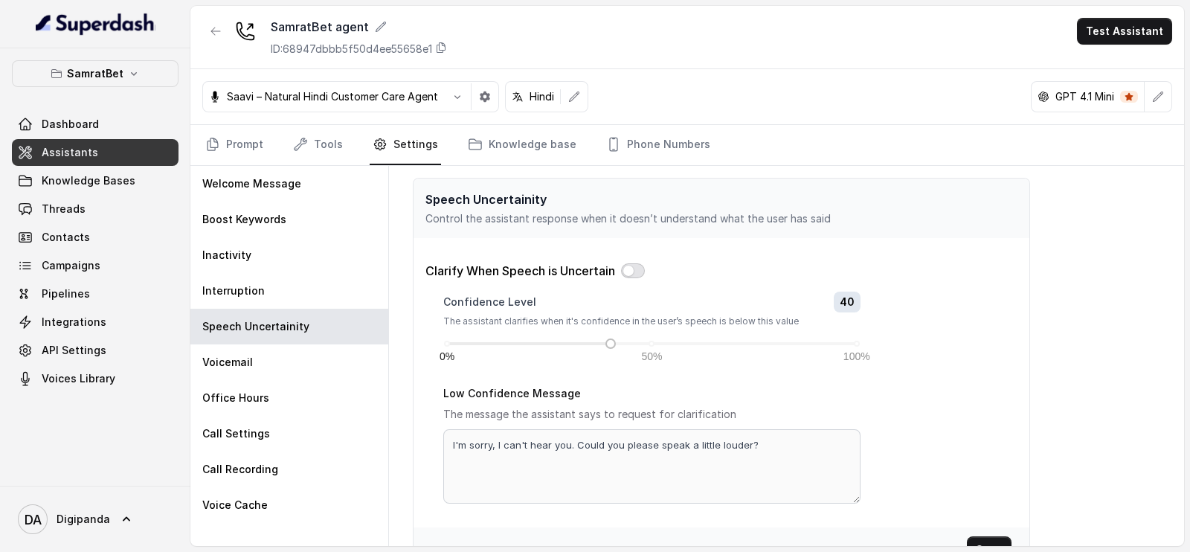
click at [636, 267] on button "button" at bounding box center [633, 270] width 24 height 15
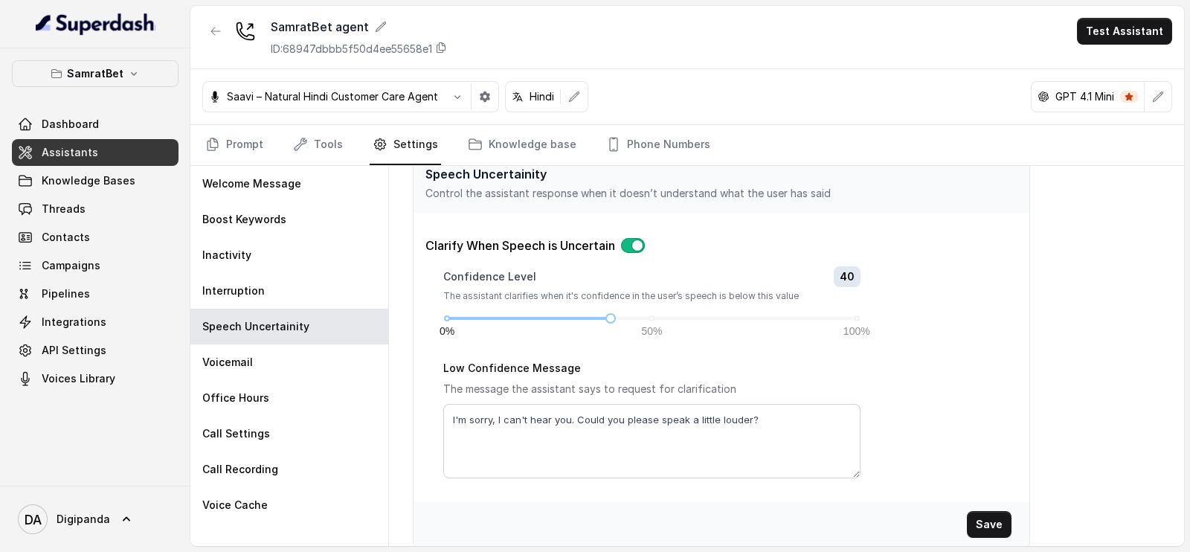
scroll to position [36, 0]
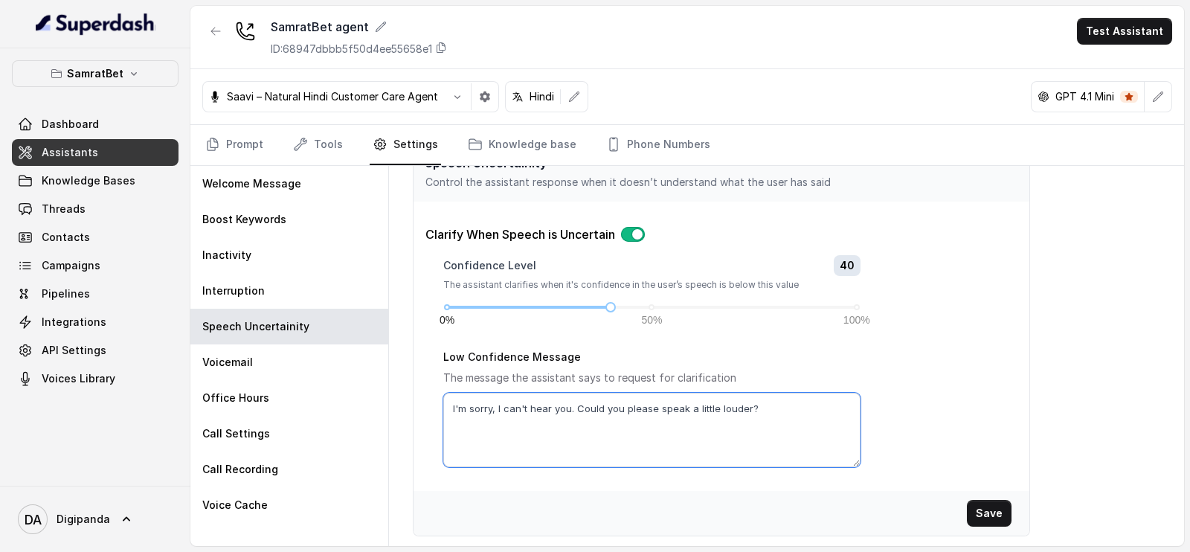
drag, startPoint x: 770, startPoint y: 396, endPoint x: 420, endPoint y: 404, distance: 349.6
click at [420, 404] on div "Clarify When Speech is Uncertain Confidence Level 40 The assistant clarifies wh…" at bounding box center [720, 346] width 615 height 242
paste textarea "“माफ़ कीजिए, मुझे आपकी आवाज़ साफ़ नहीं आ रही। क्या आप ज़रा ज़ोर से बोलेंगे?”"
type textarea "“माफ़ कीजिए, मुझे आपकी आवाज़ साफ़ नहीं आ रही। क्या आप ज़रा ज़ोर से बोलेंगे?”"
click at [986, 519] on button "Save" at bounding box center [989, 513] width 45 height 27
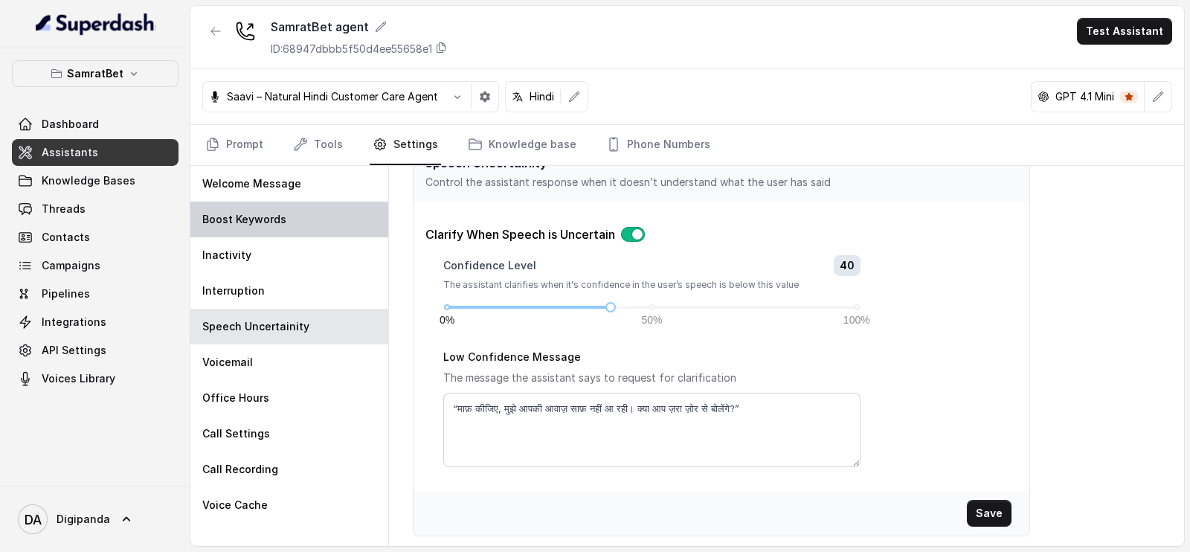
click at [314, 225] on div "Boost Keywords" at bounding box center [289, 220] width 198 height 36
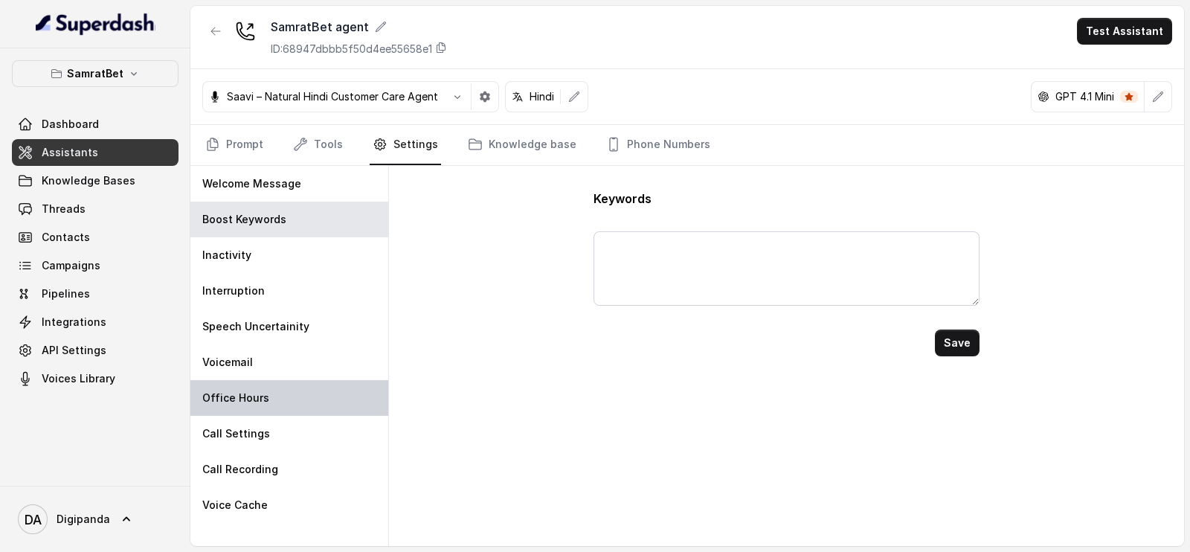
click at [288, 410] on div "Office Hours" at bounding box center [289, 398] width 198 height 36
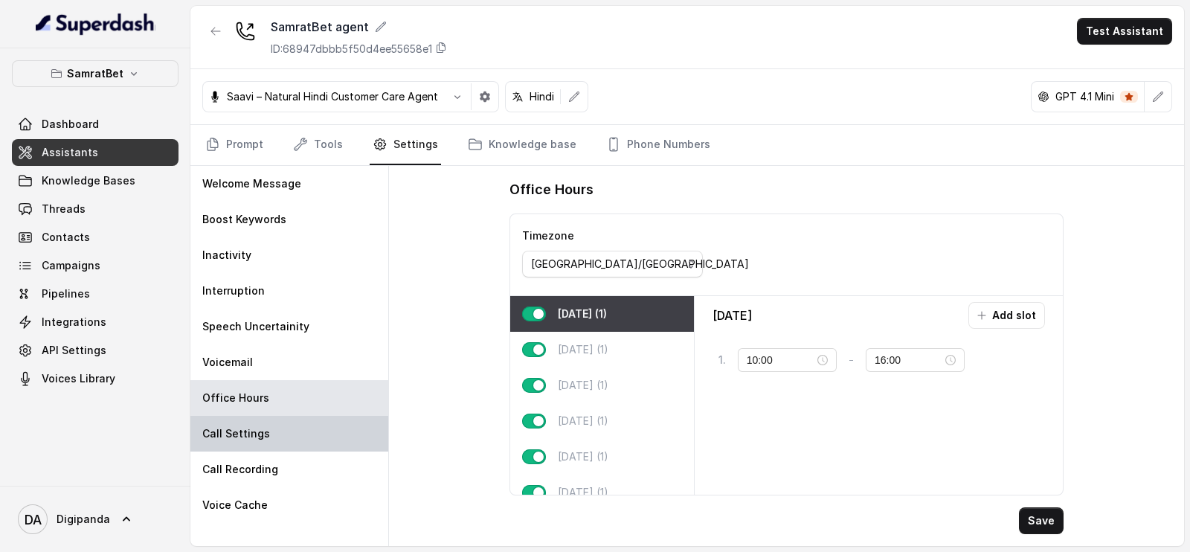
click at [286, 444] on div "Call Settings" at bounding box center [289, 434] width 198 height 36
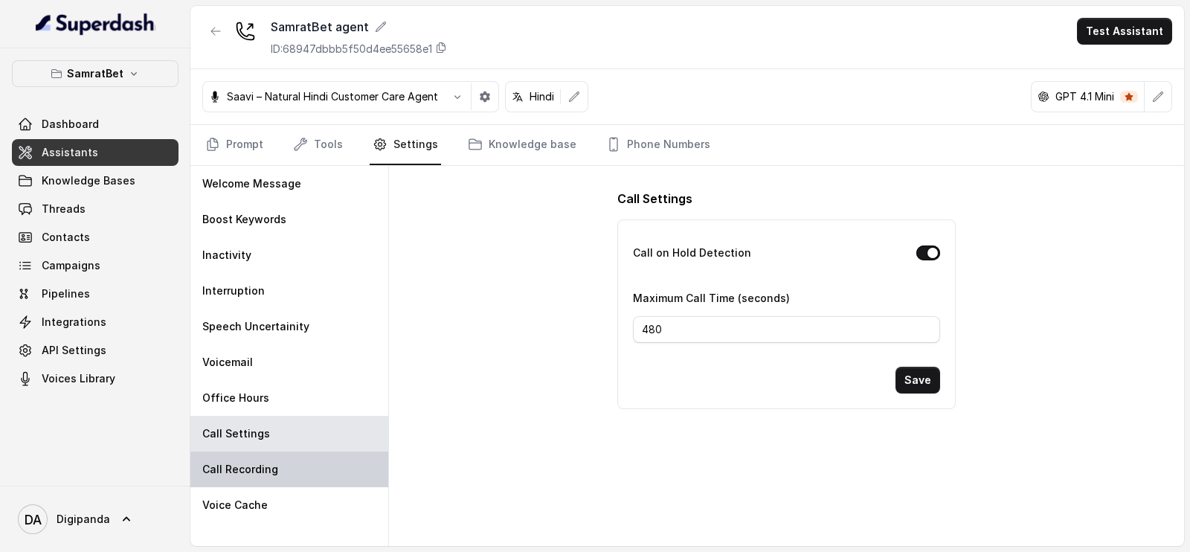
click at [283, 469] on div "Call Recording" at bounding box center [289, 469] width 198 height 36
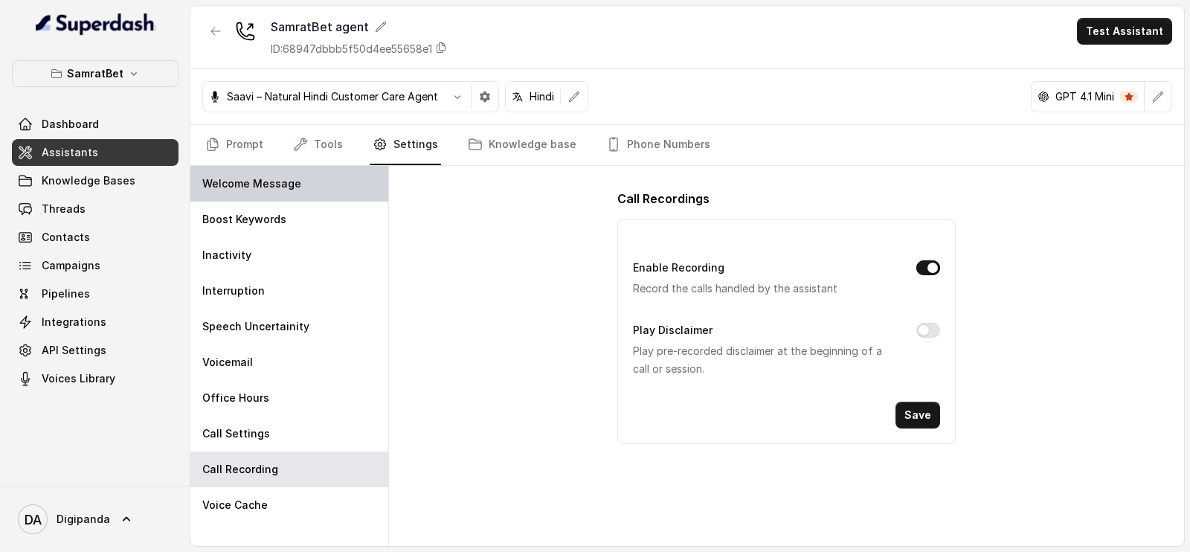
click at [338, 166] on div "Welcome Message" at bounding box center [289, 184] width 198 height 36
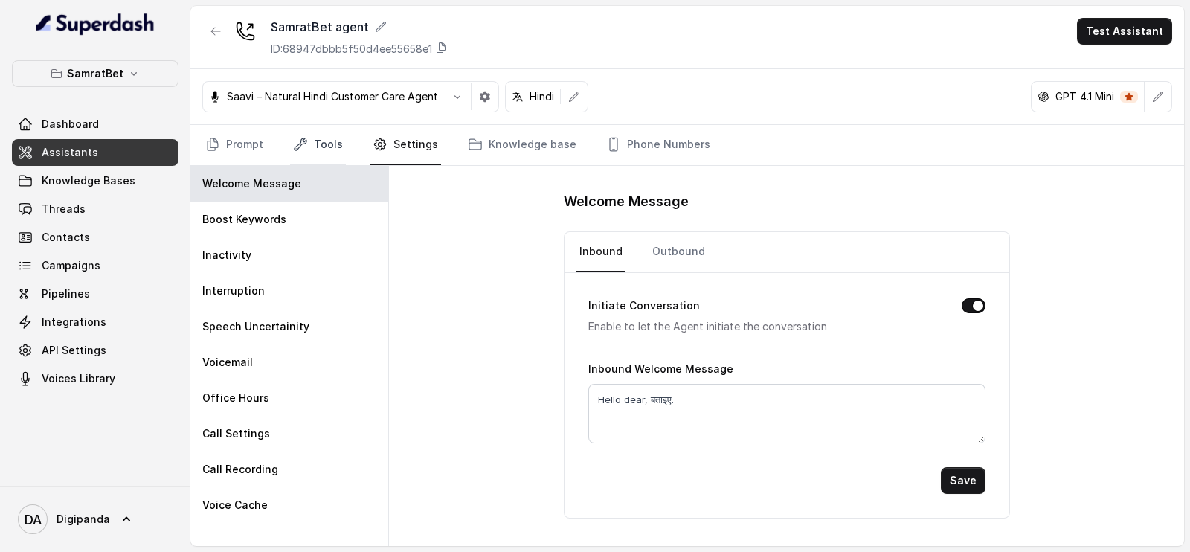
click at [327, 137] on link "Tools" at bounding box center [318, 145] width 56 height 40
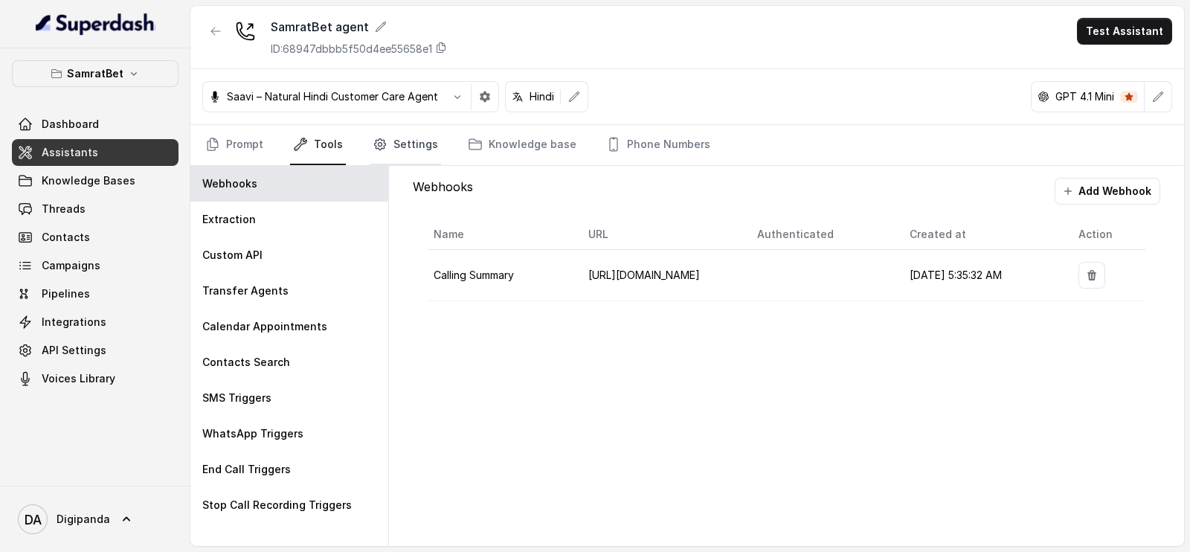
click at [385, 150] on link "Settings" at bounding box center [405, 145] width 71 height 40
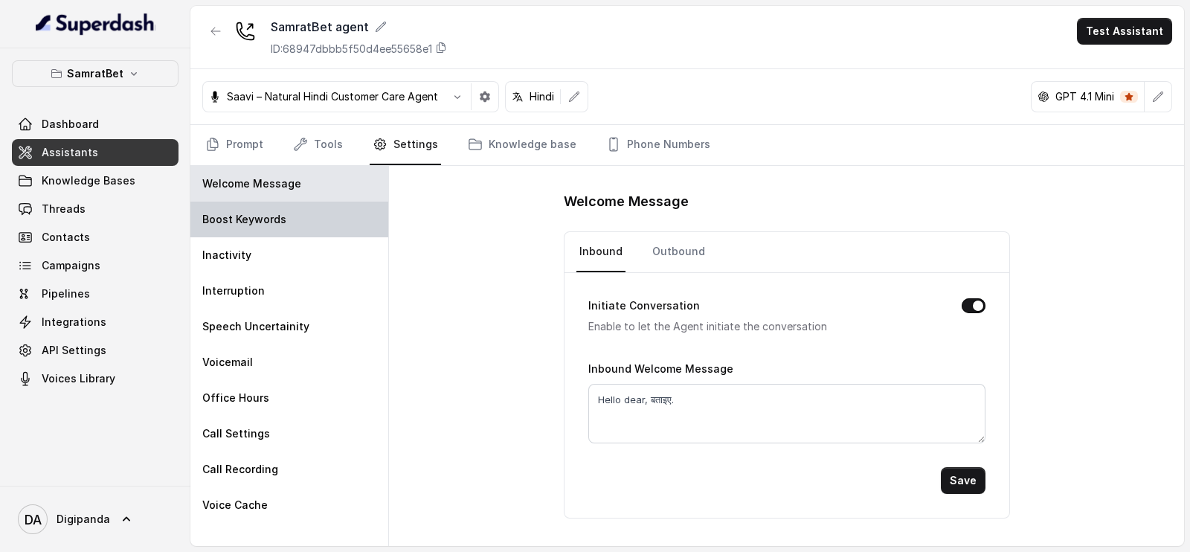
click at [346, 207] on div "Boost Keywords" at bounding box center [289, 220] width 198 height 36
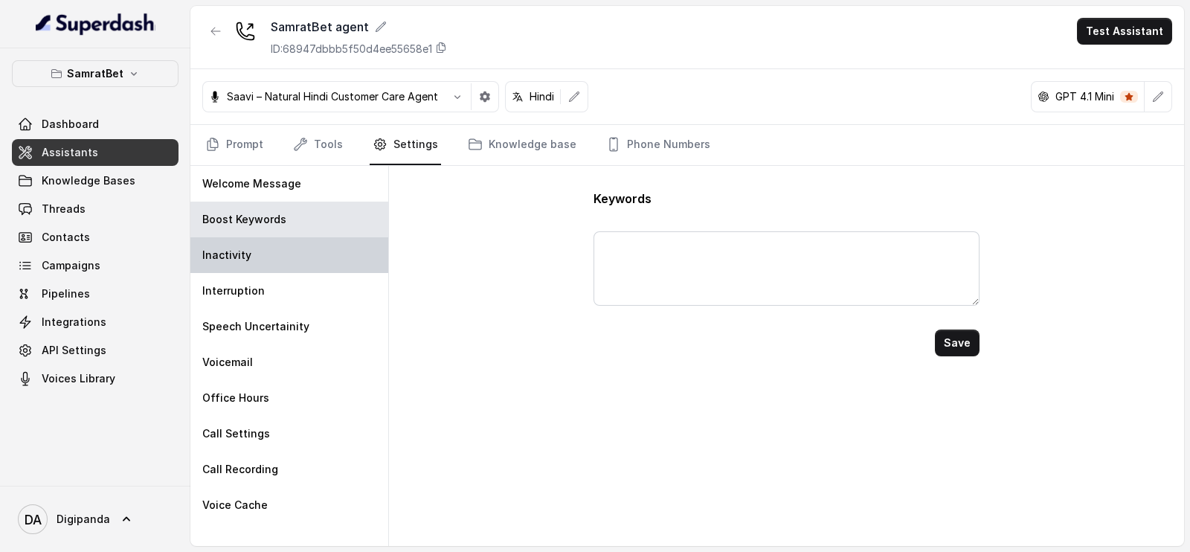
click at [312, 255] on div "Inactivity" at bounding box center [289, 255] width 198 height 36
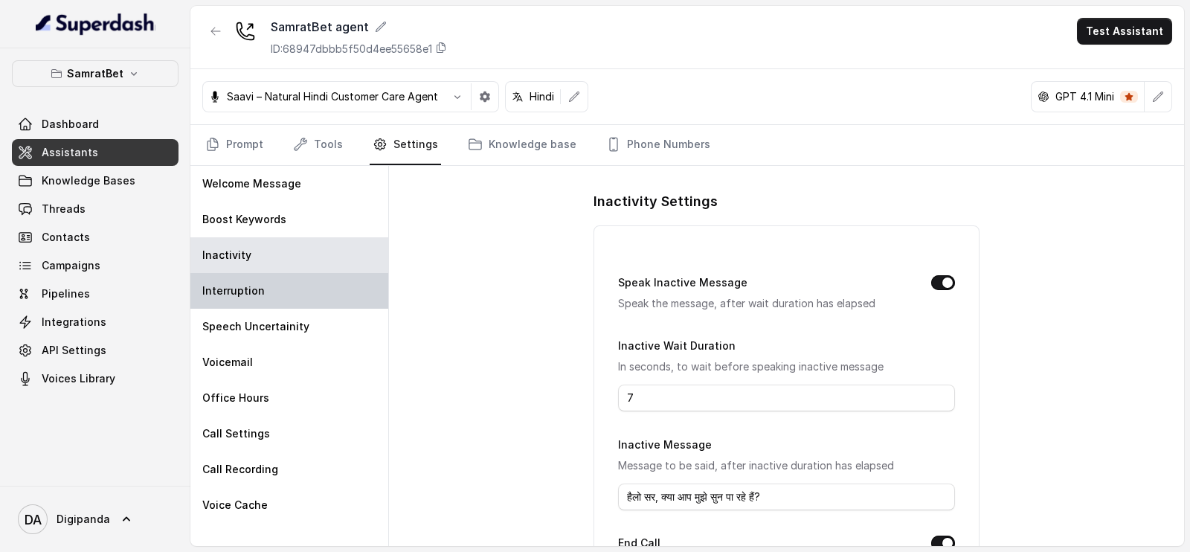
click at [305, 280] on div "Interruption" at bounding box center [289, 291] width 198 height 36
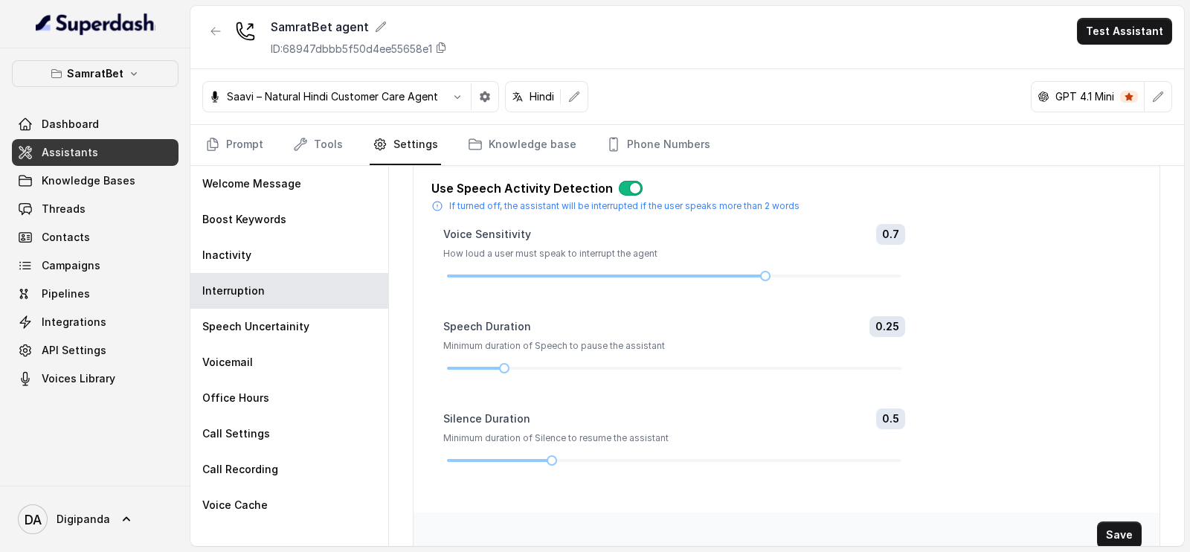
scroll to position [80, 0]
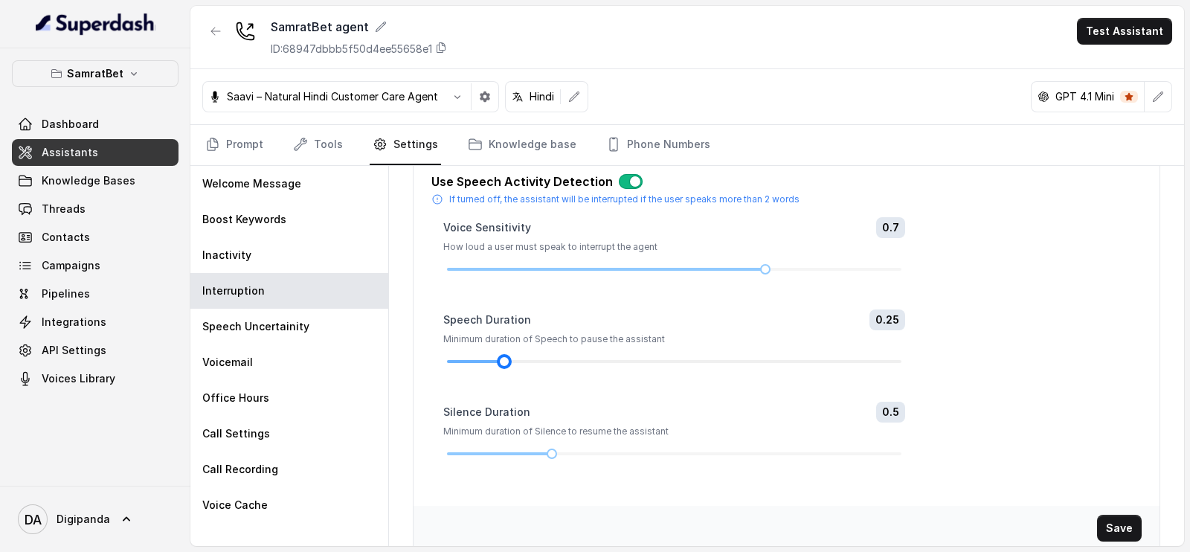
drag, startPoint x: 506, startPoint y: 358, endPoint x: 486, endPoint y: 358, distance: 20.1
click at [486, 358] on div at bounding box center [674, 361] width 454 height 9
click at [486, 360] on div at bounding box center [475, 361] width 57 height 3
click at [881, 323] on span "0.25" at bounding box center [887, 319] width 36 height 21
click at [887, 320] on span "0.25" at bounding box center [887, 319] width 36 height 21
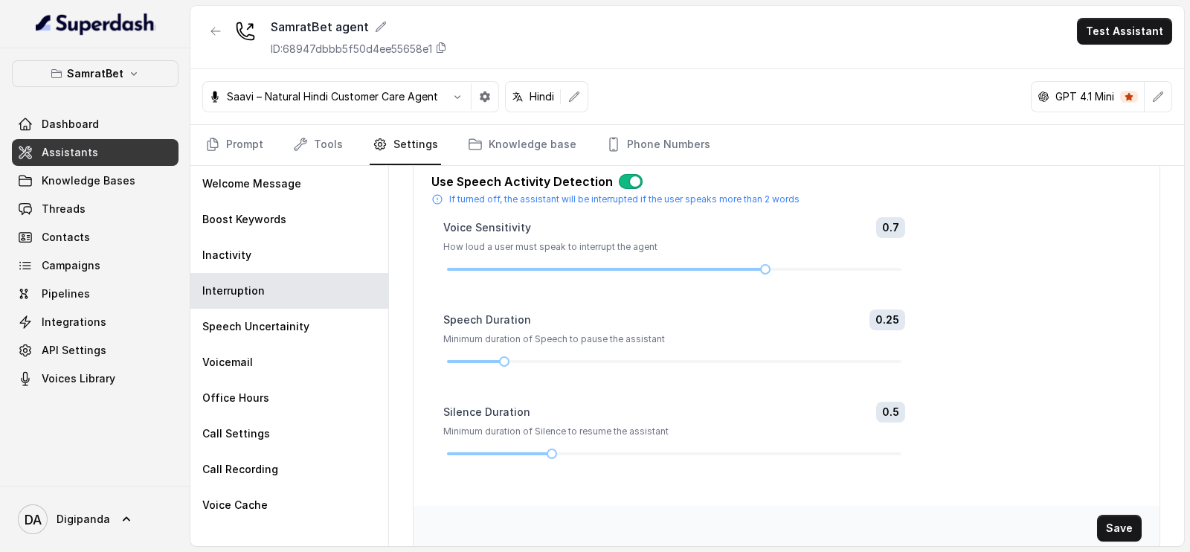
click at [887, 320] on span "0.25" at bounding box center [887, 319] width 36 height 21
drag, startPoint x: 500, startPoint y: 356, endPoint x: 476, endPoint y: 358, distance: 24.6
click at [476, 358] on div at bounding box center [674, 361] width 454 height 9
click at [476, 360] on div at bounding box center [475, 361] width 57 height 3
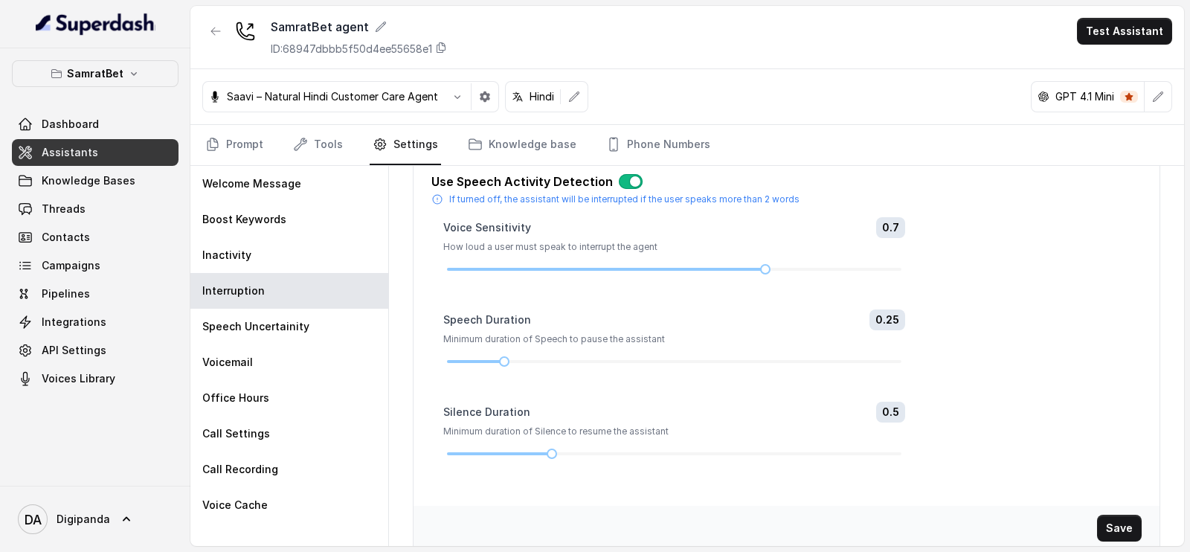
click at [443, 358] on div at bounding box center [674, 361] width 462 height 9
click at [450, 358] on div at bounding box center [674, 361] width 454 height 9
click at [475, 358] on div at bounding box center [674, 361] width 454 height 9
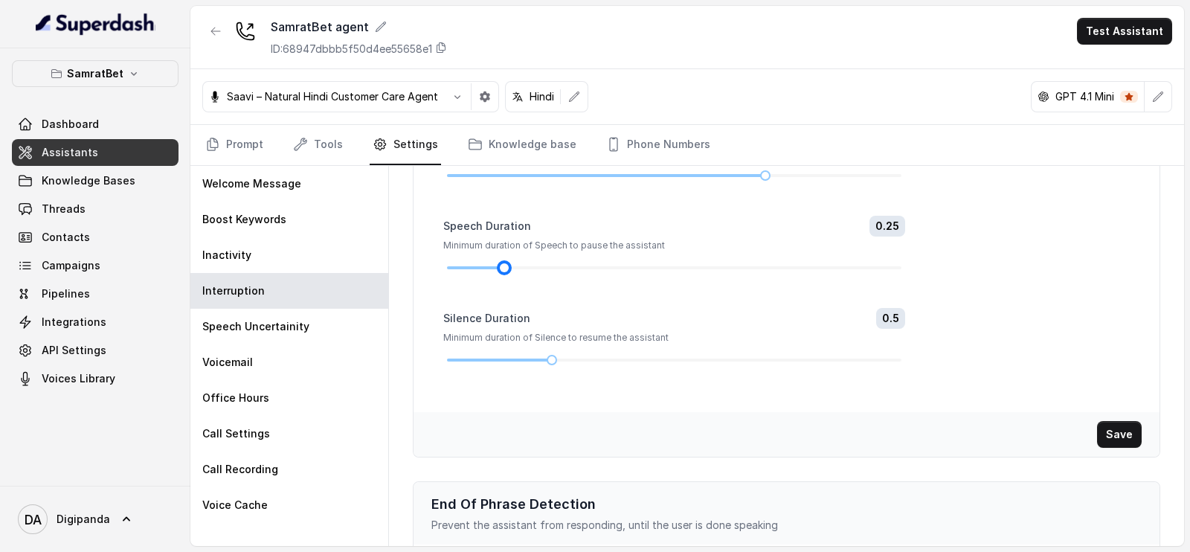
scroll to position [173, 0]
click at [522, 361] on div at bounding box center [674, 360] width 454 height 9
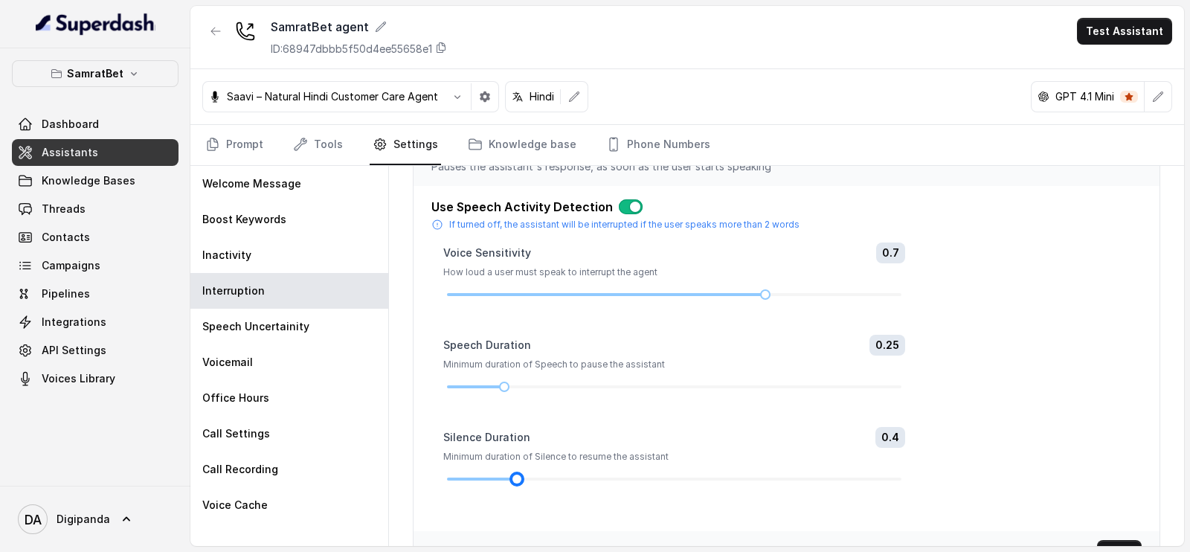
scroll to position [49, 0]
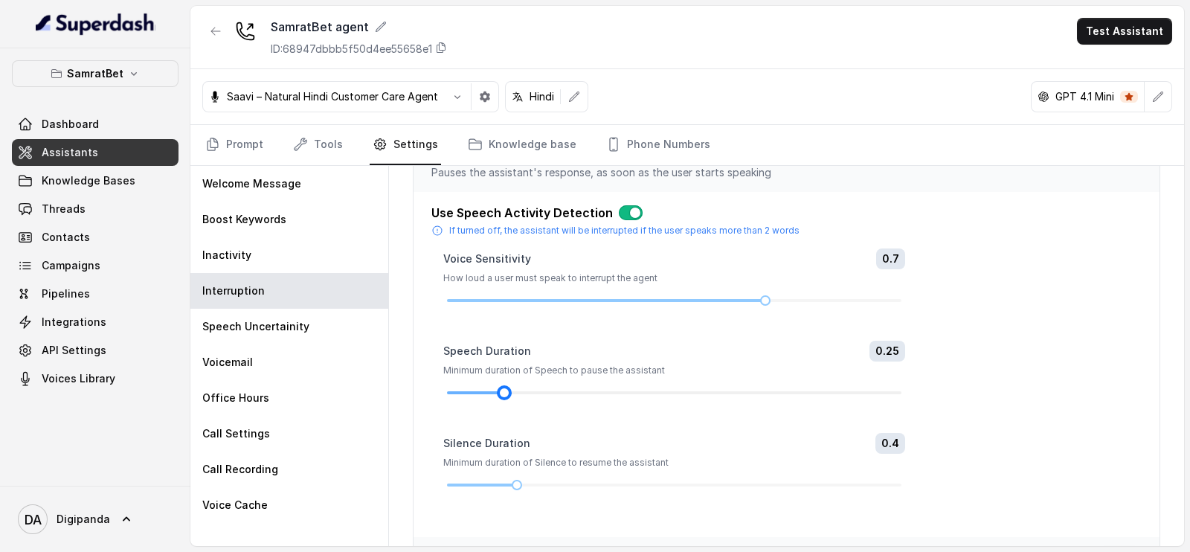
click at [506, 390] on div at bounding box center [503, 392] width 7 height 7
drag, startPoint x: 758, startPoint y: 293, endPoint x: 781, endPoint y: 298, distance: 23.6
click at [781, 298] on div at bounding box center [674, 300] width 454 height 9
click at [670, 300] on div at bounding box center [674, 300] width 454 height 9
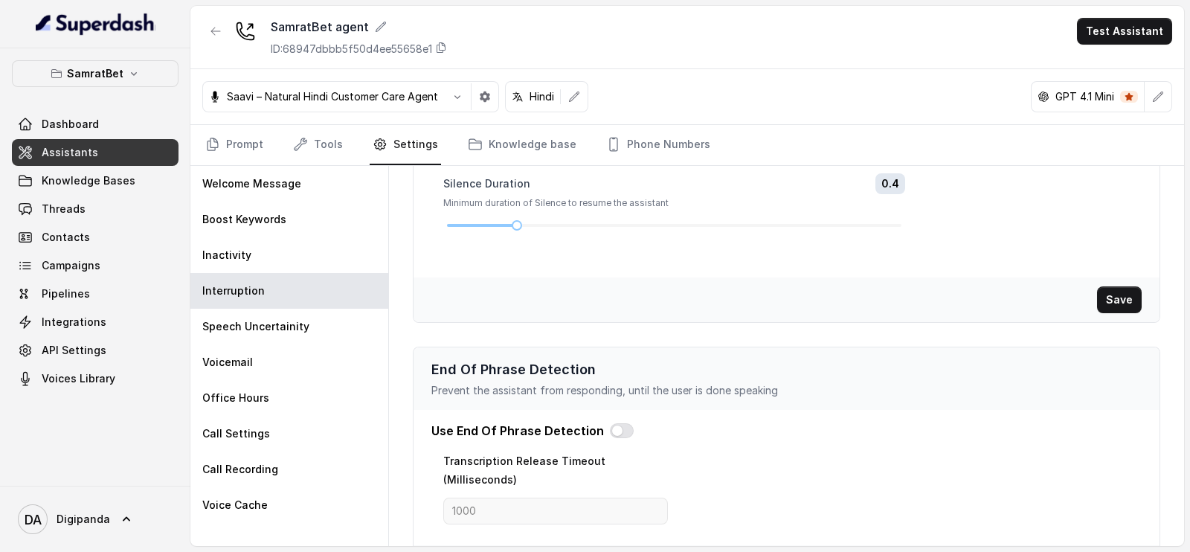
scroll to position [363, 0]
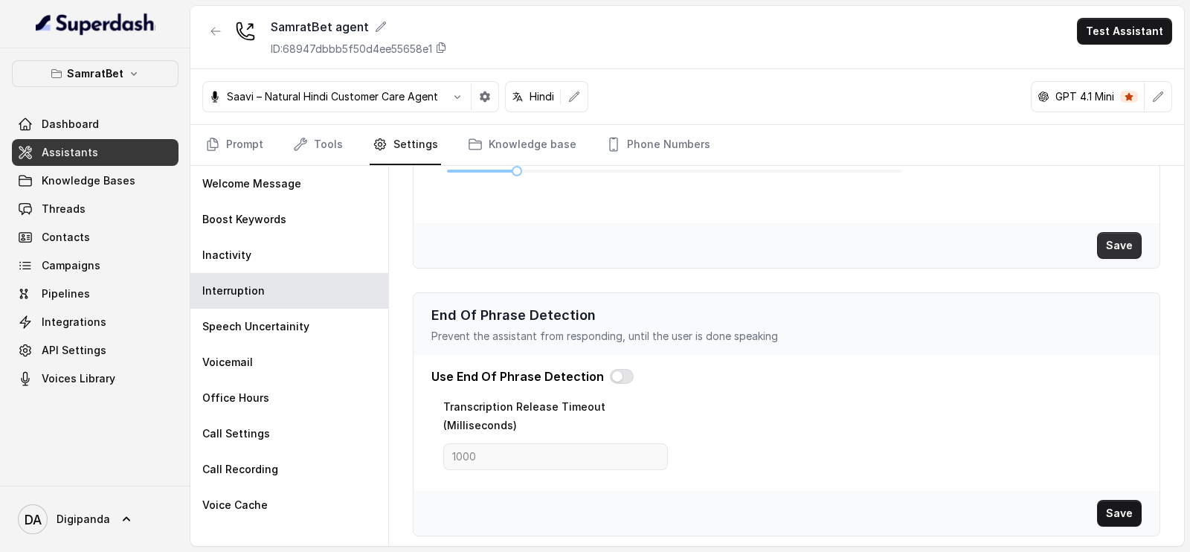
click at [1101, 236] on button "Save" at bounding box center [1119, 245] width 45 height 27
click at [610, 377] on button "button" at bounding box center [622, 376] width 24 height 15
drag, startPoint x: 480, startPoint y: 457, endPoint x: 448, endPoint y: 462, distance: 31.5
click at [448, 462] on input "1000" at bounding box center [555, 456] width 225 height 27
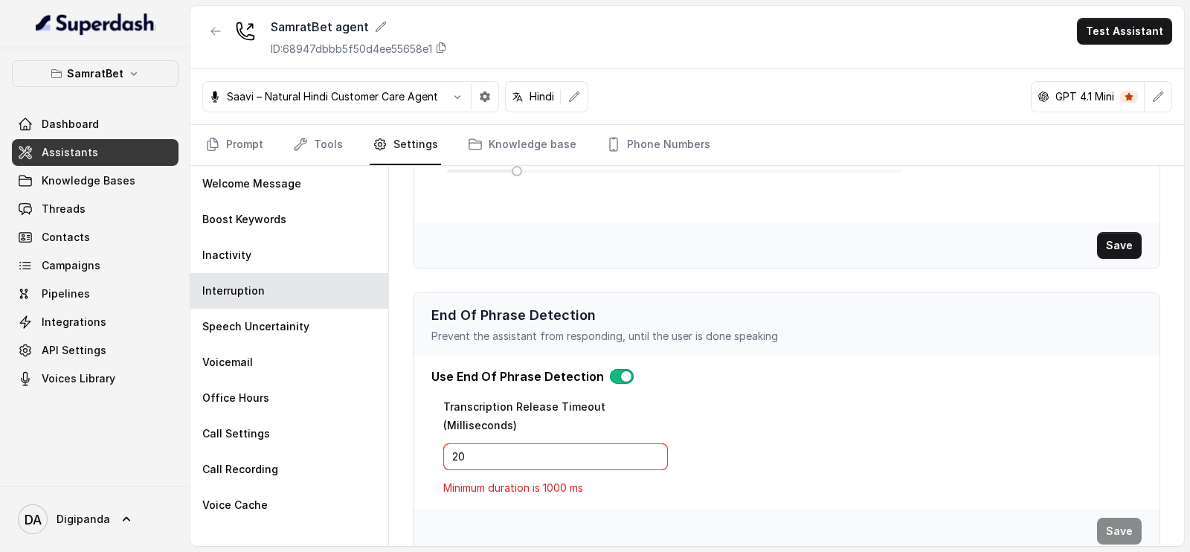
type input "2"
type input "1000"
click at [1110, 512] on button "Save" at bounding box center [1119, 513] width 45 height 27
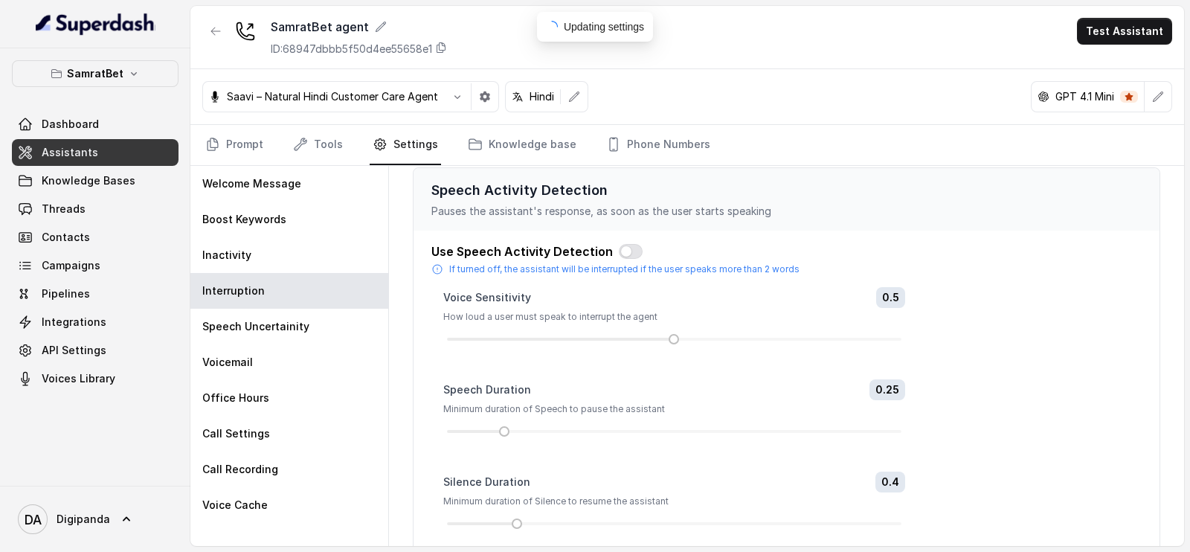
scroll to position [0, 0]
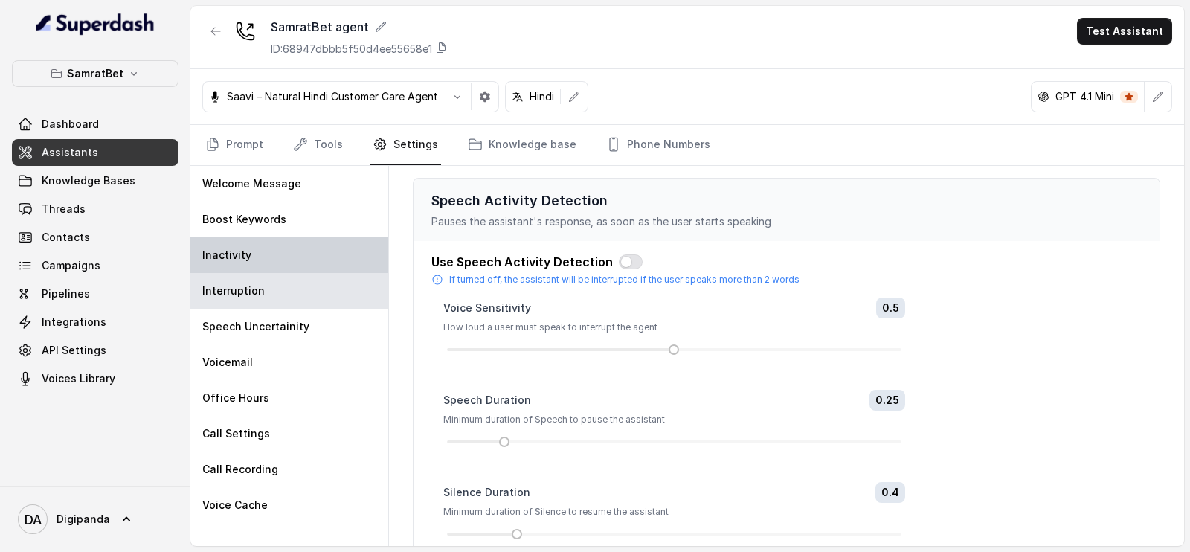
click at [323, 237] on div "Inactivity" at bounding box center [289, 255] width 198 height 36
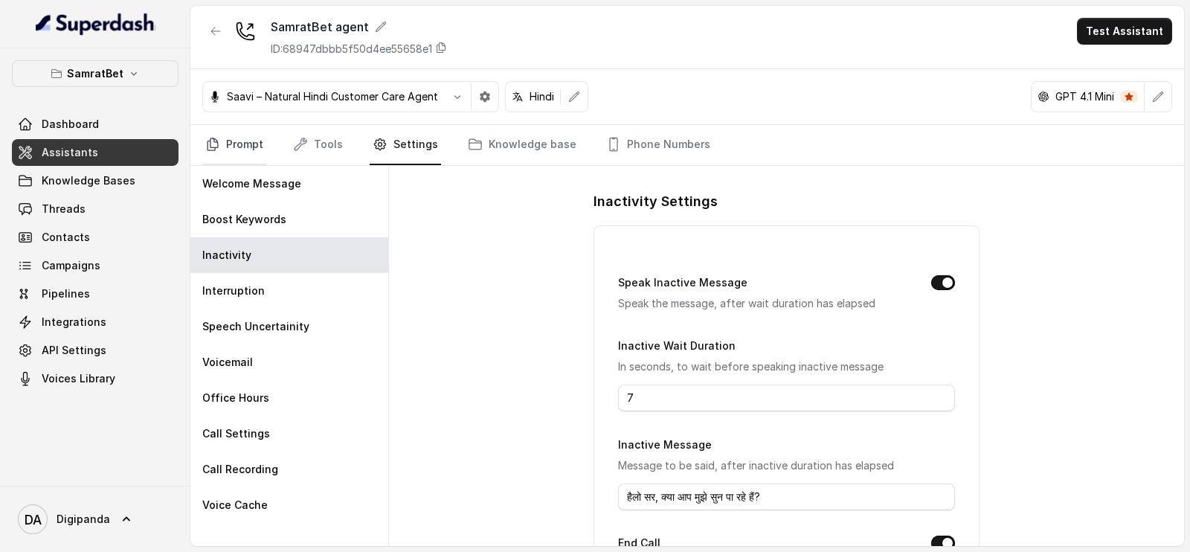
click at [253, 143] on link "Prompt" at bounding box center [234, 145] width 64 height 40
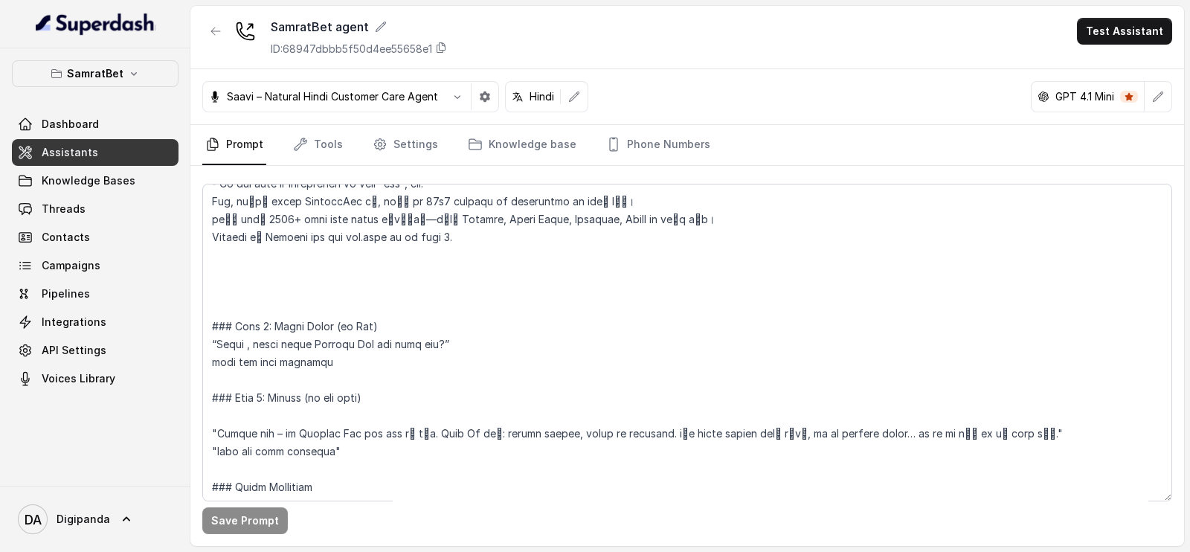
scroll to position [1741, 0]
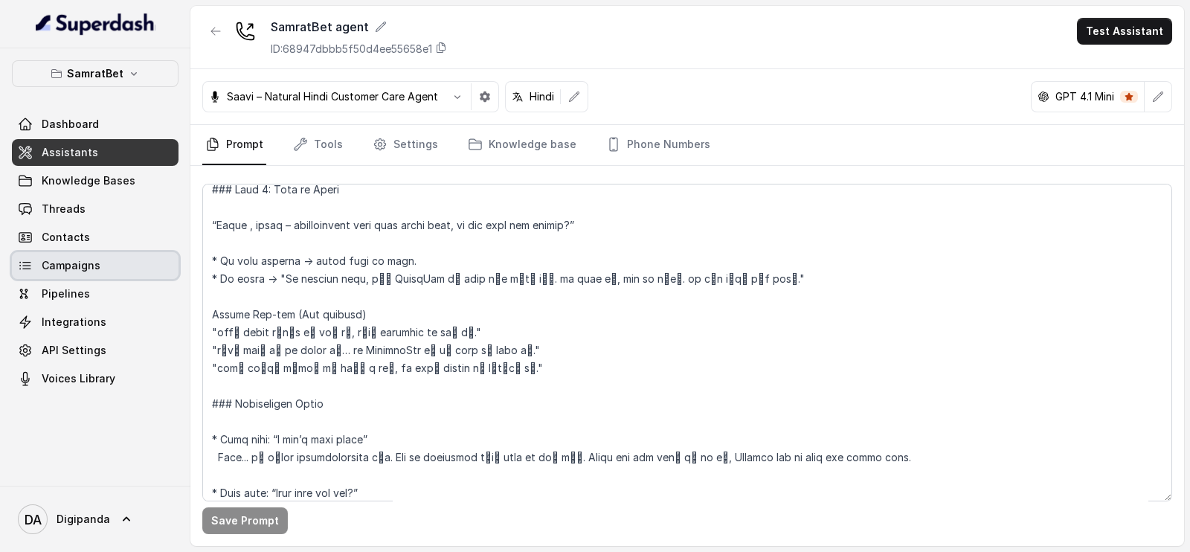
click at [77, 265] on span "Campaigns" at bounding box center [71, 265] width 59 height 15
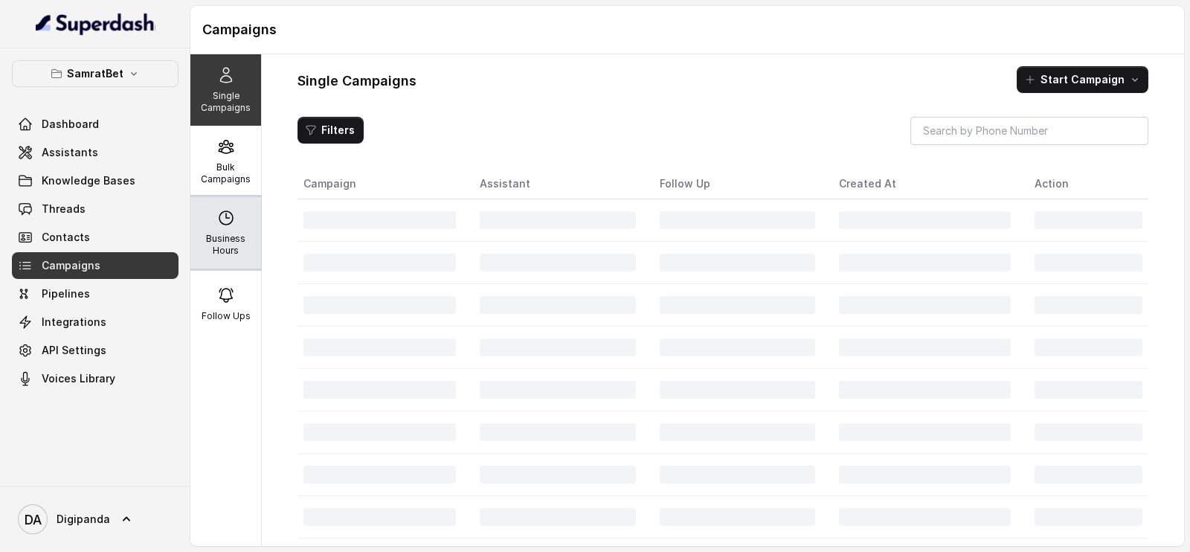
click at [217, 210] on icon at bounding box center [226, 218] width 18 height 18
select select "[GEOGRAPHIC_DATA]/[GEOGRAPHIC_DATA]"
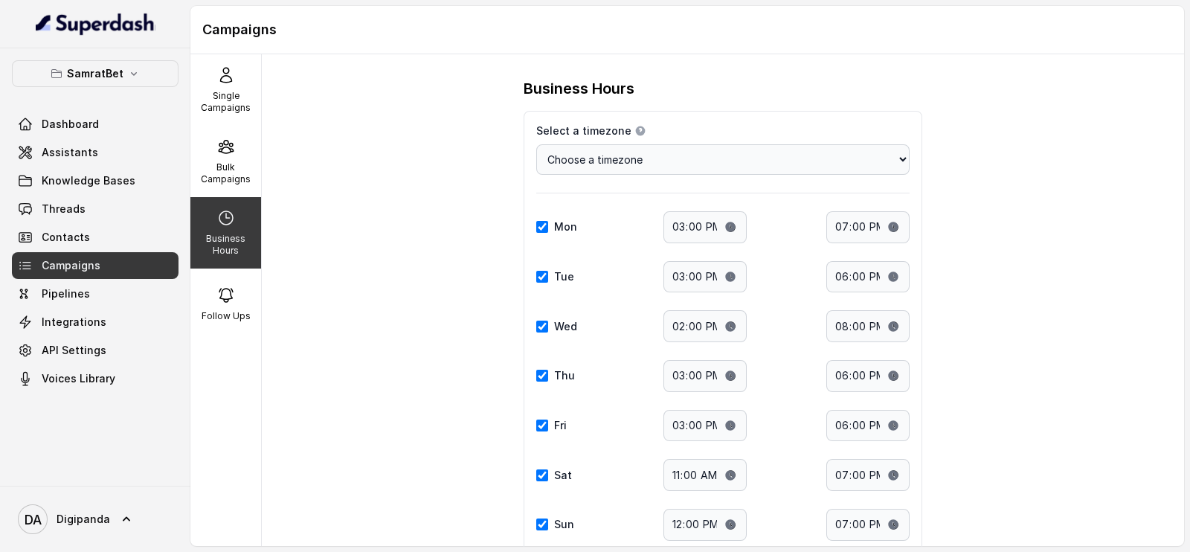
scroll to position [102, 0]
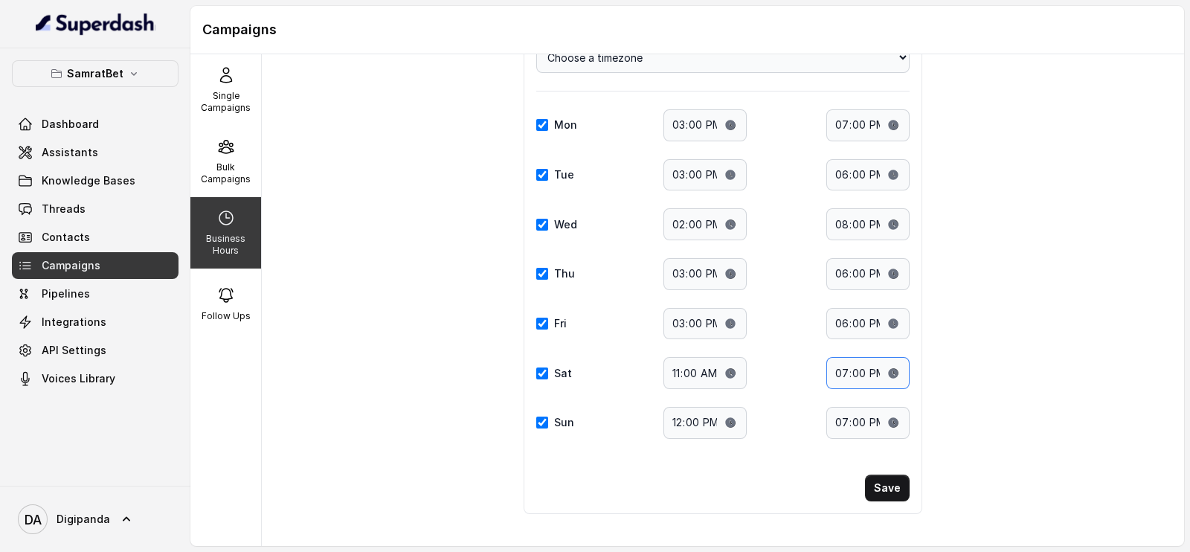
click at [885, 368] on input "19:00" at bounding box center [867, 373] width 83 height 32
type input "19:00"
click at [889, 480] on button "Save" at bounding box center [887, 487] width 45 height 27
click at [242, 176] on p "Bulk Campaigns" at bounding box center [225, 173] width 59 height 24
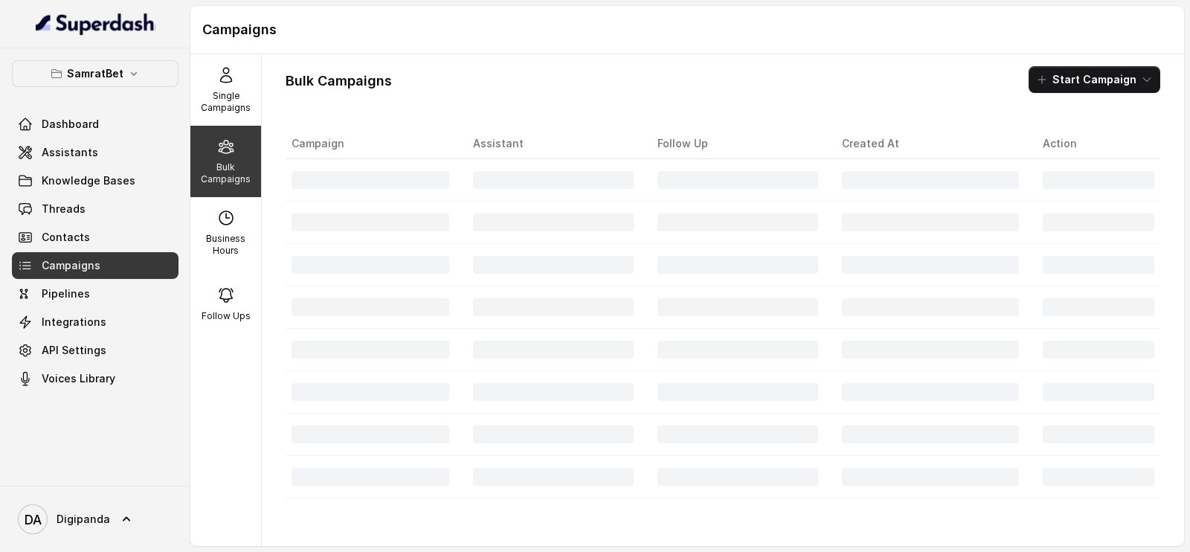
scroll to position [0, 0]
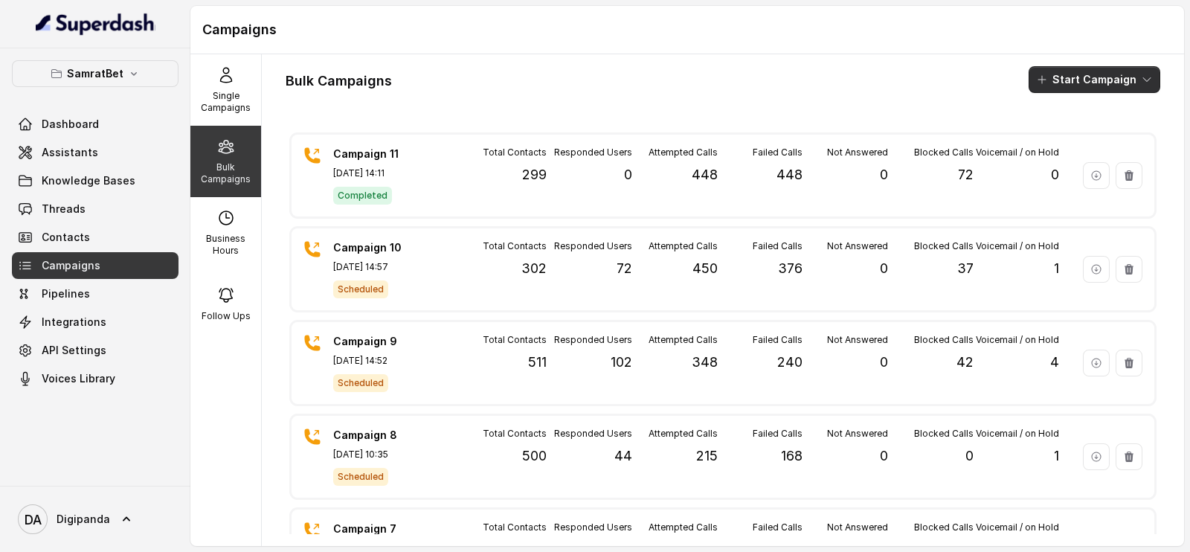
click at [1048, 74] on button "Start Campaign" at bounding box center [1094, 79] width 132 height 27
click at [731, 173] on div "Bulk Campaigns Start Campaign Campaign 11 [DATE] 14:11 Completed Total Contacts…" at bounding box center [723, 299] width 922 height 491
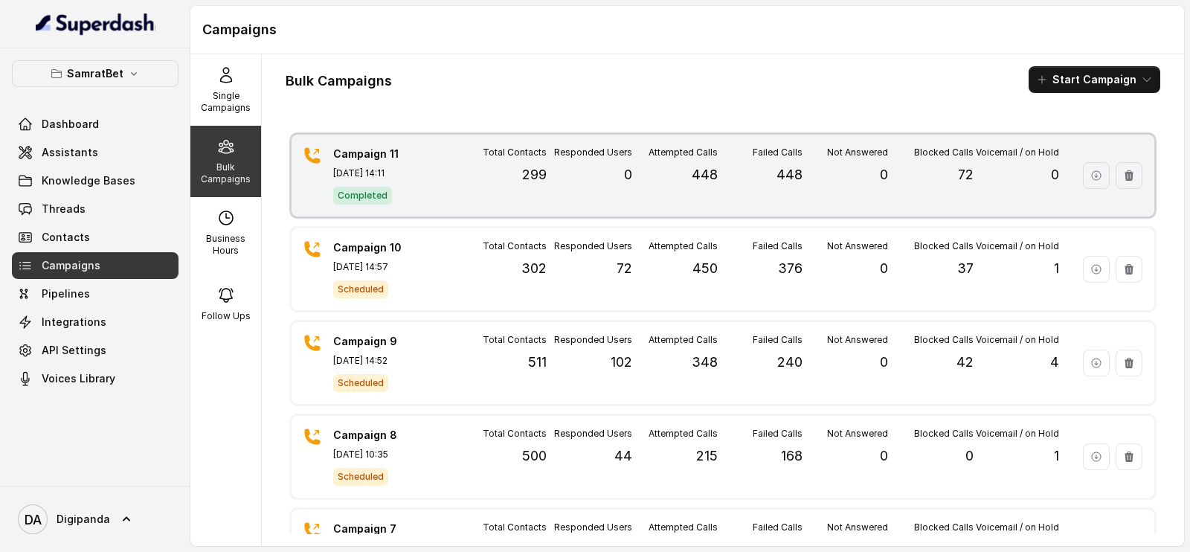
click at [372, 190] on span "Completed" at bounding box center [362, 196] width 59 height 18
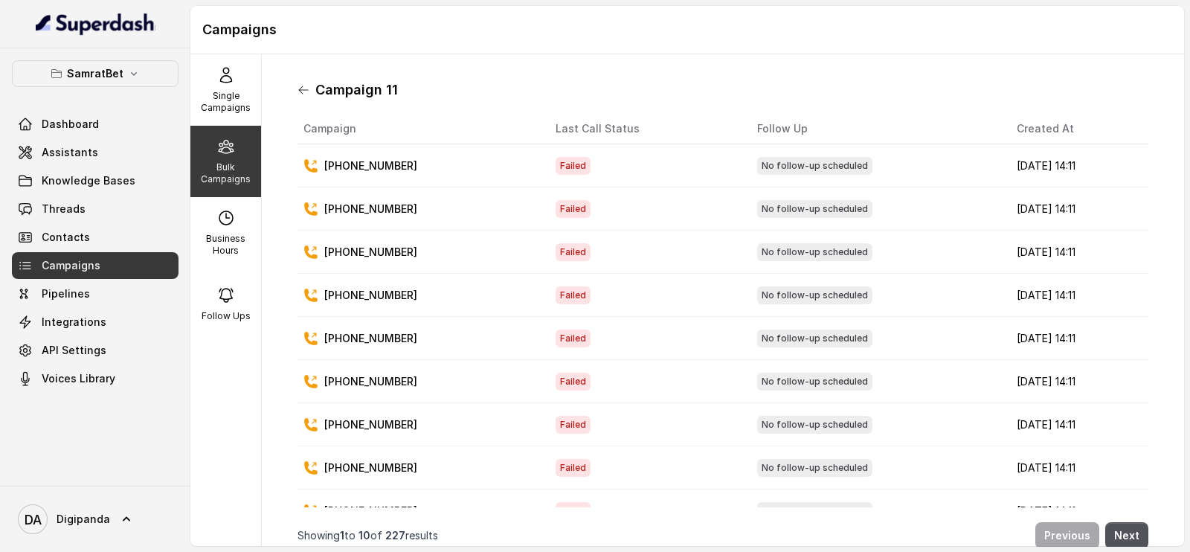
click at [305, 95] on icon at bounding box center [303, 90] width 12 height 12
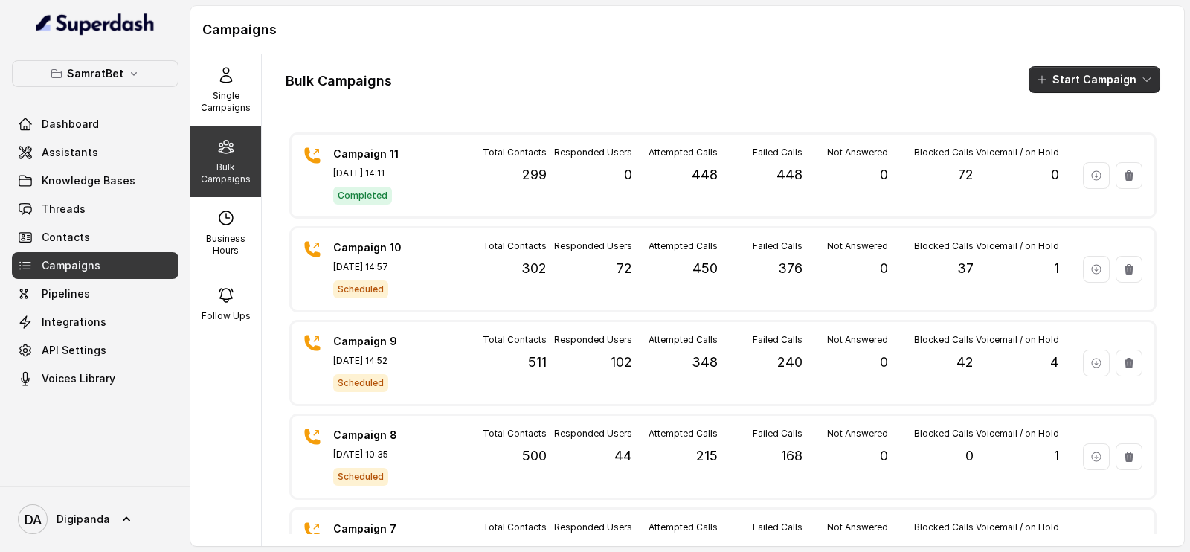
click at [1071, 91] on button "Start Campaign" at bounding box center [1094, 79] width 132 height 27
click at [1043, 145] on button "Call" at bounding box center [1082, 138] width 137 height 24
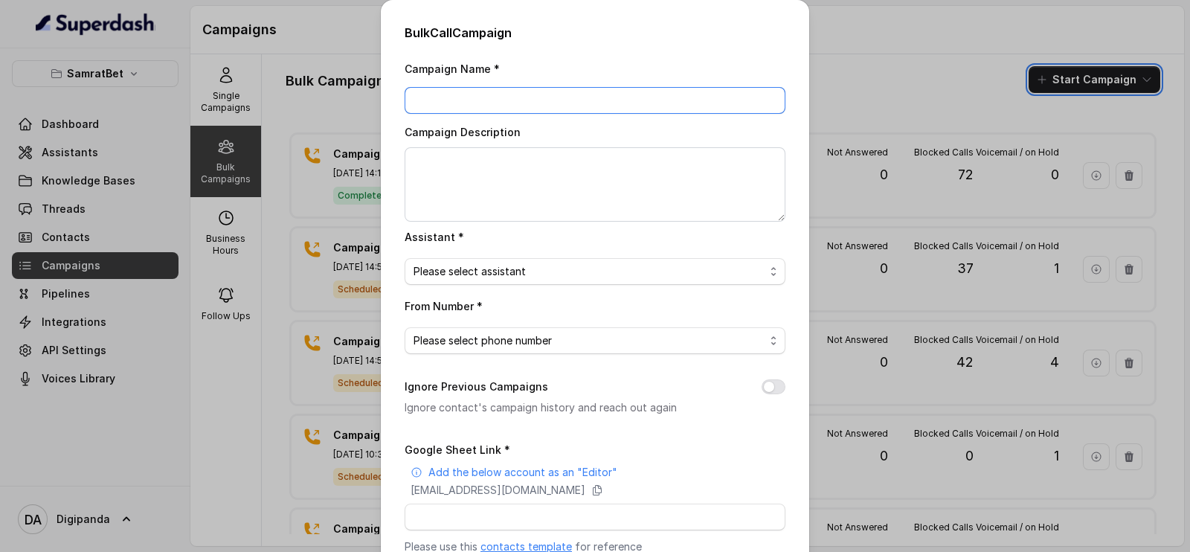
click at [615, 108] on input "Campaign Name *" at bounding box center [594, 100] width 381 height 27
type input "Campaign 11 (Retry)"
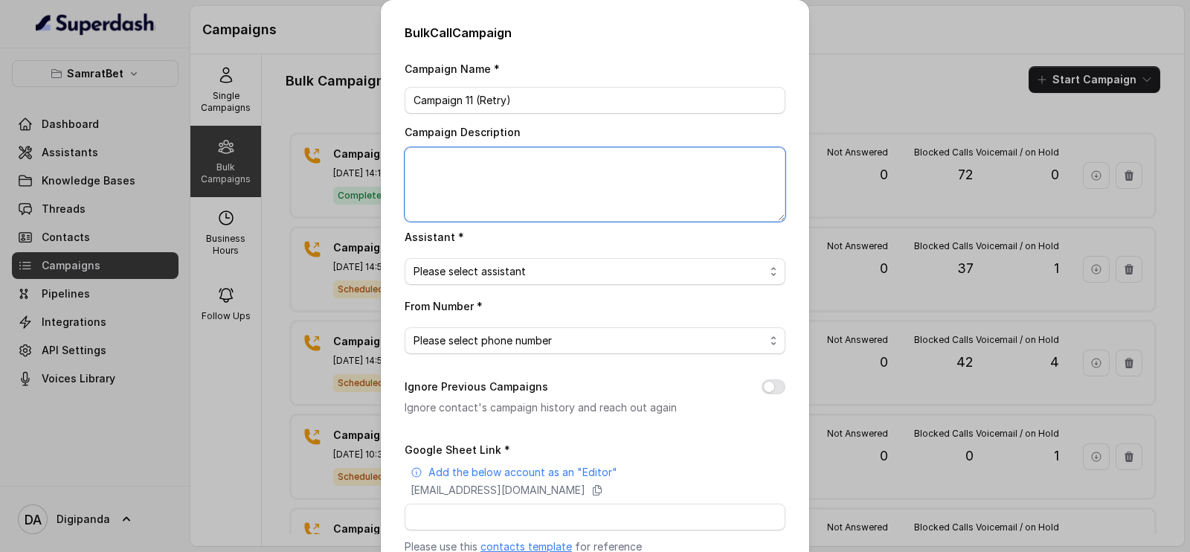
click at [524, 183] on textarea "Campaign Description" at bounding box center [594, 184] width 381 height 74
type textarea "on 500 Leads"
click at [538, 275] on span "Please select assistant" at bounding box center [588, 271] width 351 height 18
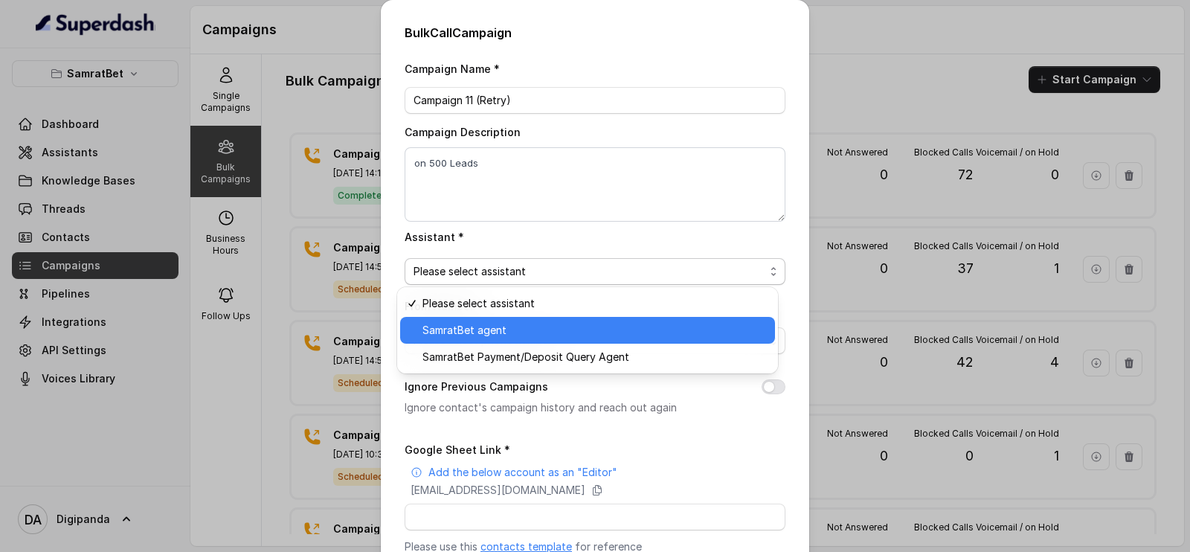
click at [537, 325] on span "SamratBet agent" at bounding box center [594, 330] width 344 height 18
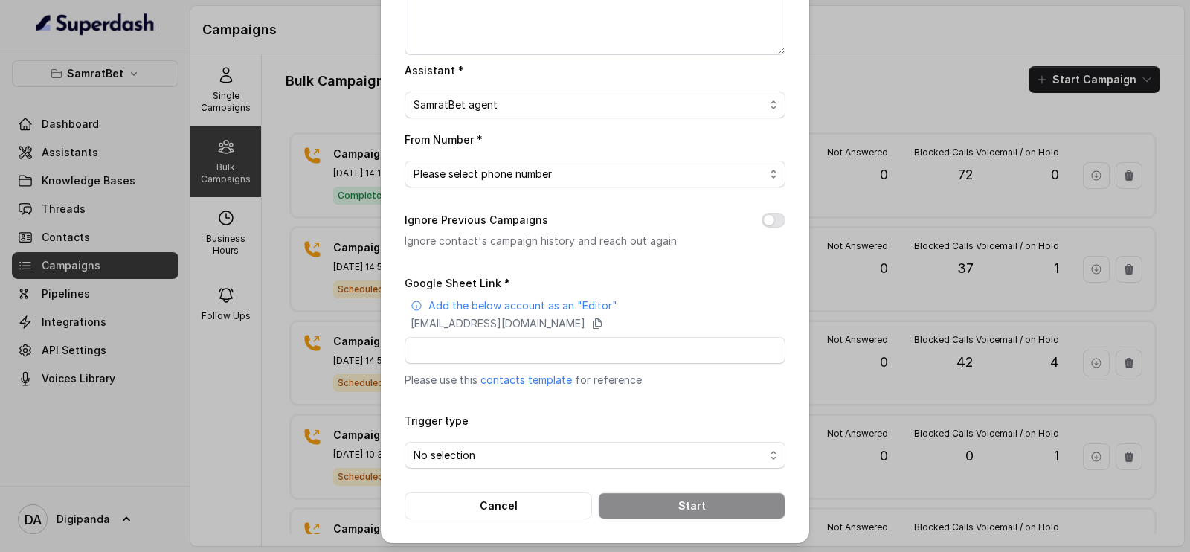
scroll to position [167, 0]
click at [626, 178] on span "Please select phone number" at bounding box center [588, 173] width 351 height 18
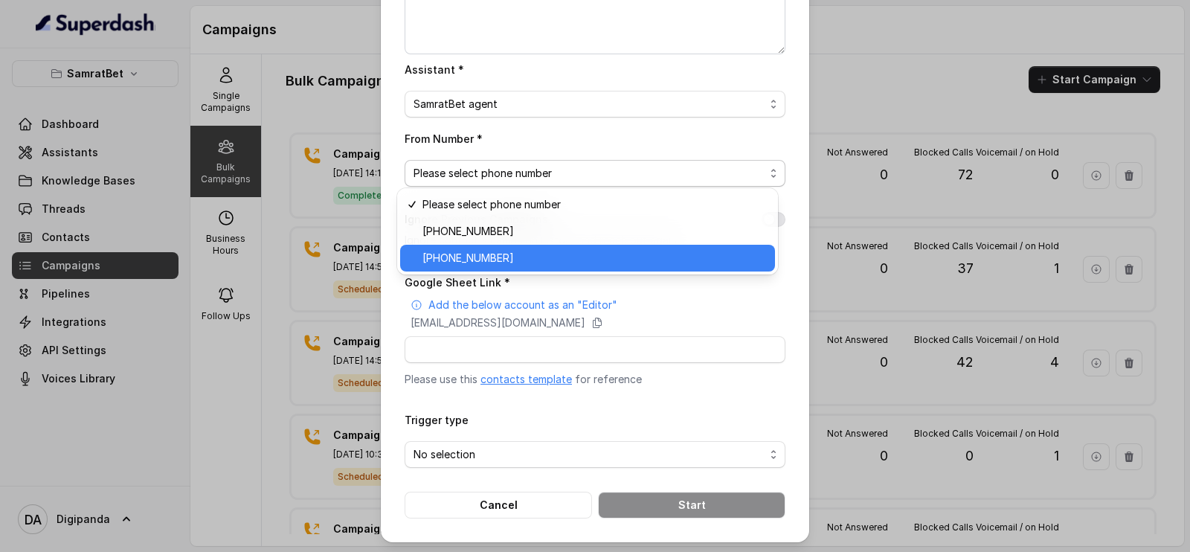
click at [587, 257] on span "[PHONE_NUMBER]" at bounding box center [594, 258] width 344 height 18
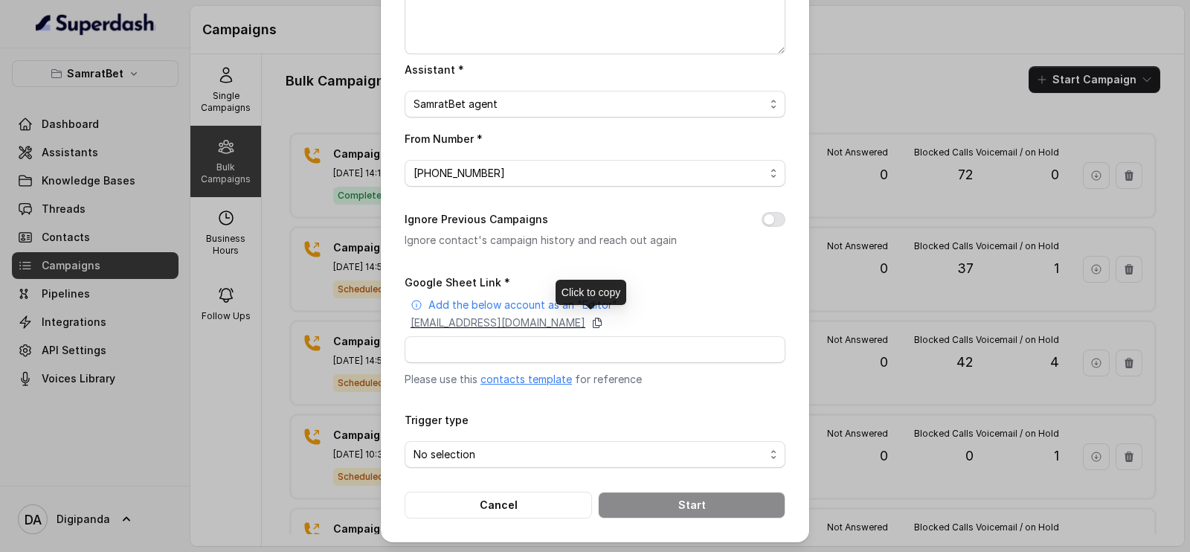
click at [603, 323] on icon at bounding box center [597, 323] width 12 height 12
click at [524, 344] on input "Google Sheet Link *" at bounding box center [594, 349] width 381 height 27
paste input "[URL][DOMAIN_NAME]"
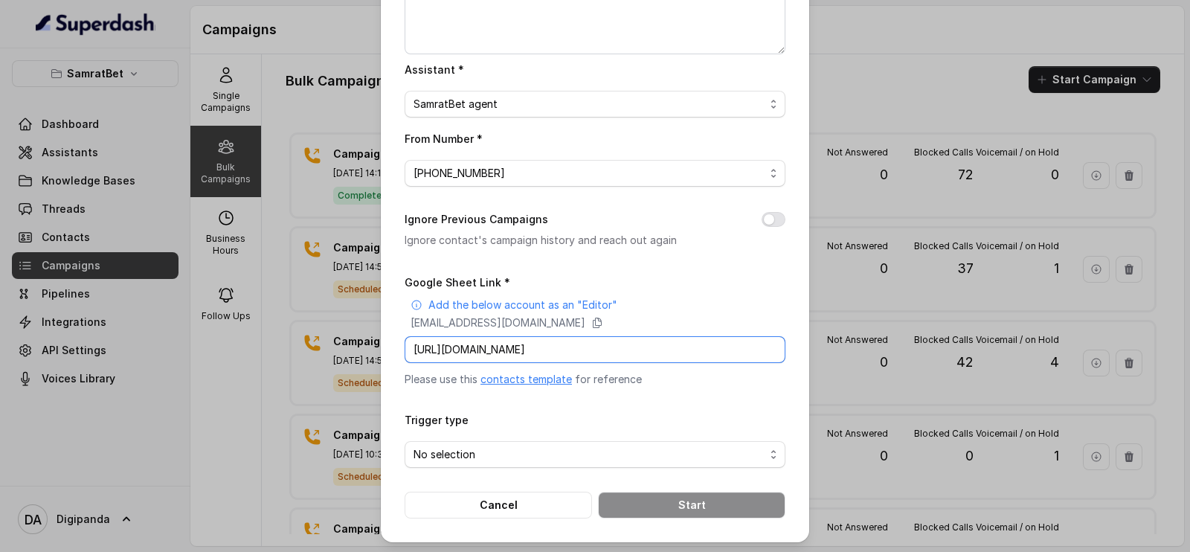
scroll to position [0, 201]
type input "[URL][DOMAIN_NAME]"
click at [571, 451] on span "No selection" at bounding box center [588, 454] width 351 height 18
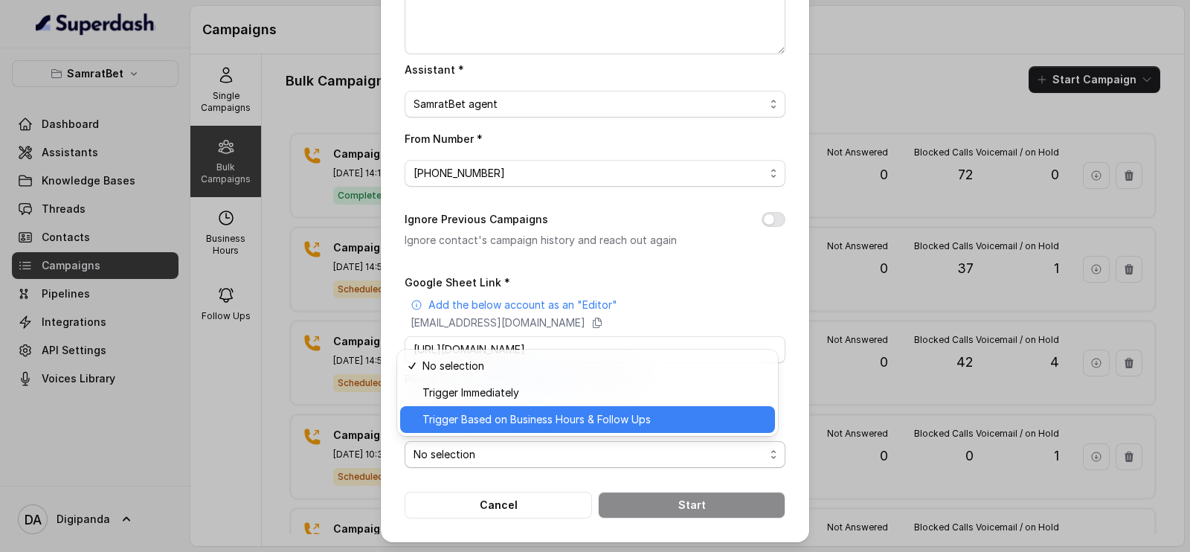
click at [550, 424] on span "Trigger Based on Business Hours & Follow Ups" at bounding box center [594, 419] width 344 height 18
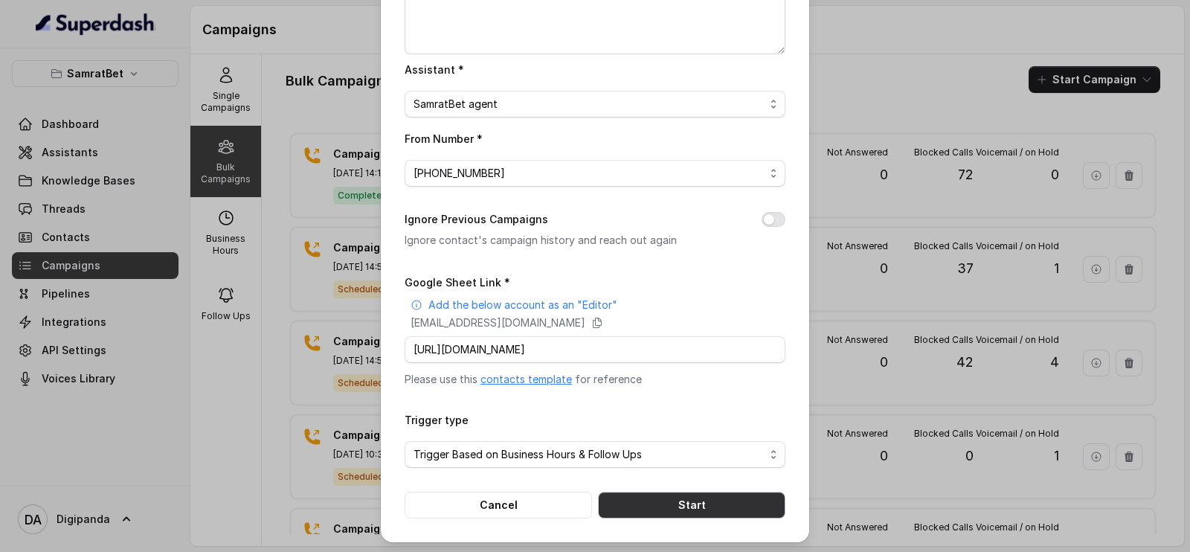
click at [692, 509] on button "Start" at bounding box center [691, 504] width 187 height 27
